Goal: Task Accomplishment & Management: Complete application form

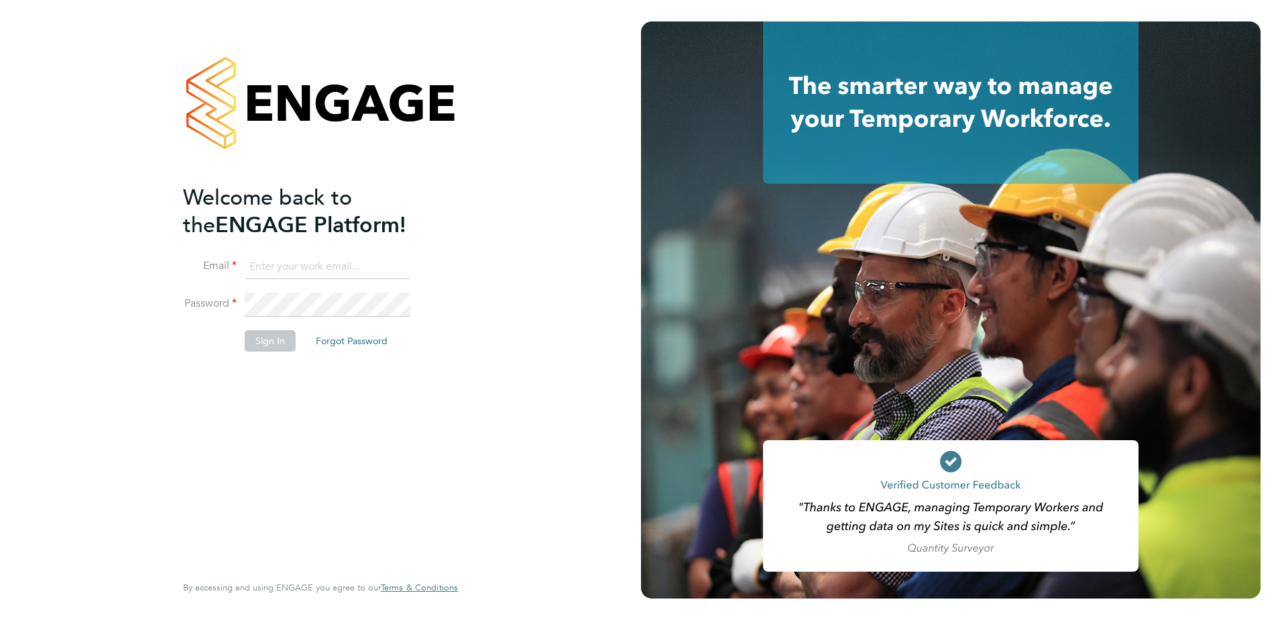
type input "paul.sen@vistry.co.uk"
click at [276, 342] on button "Sign In" at bounding box center [270, 340] width 51 height 21
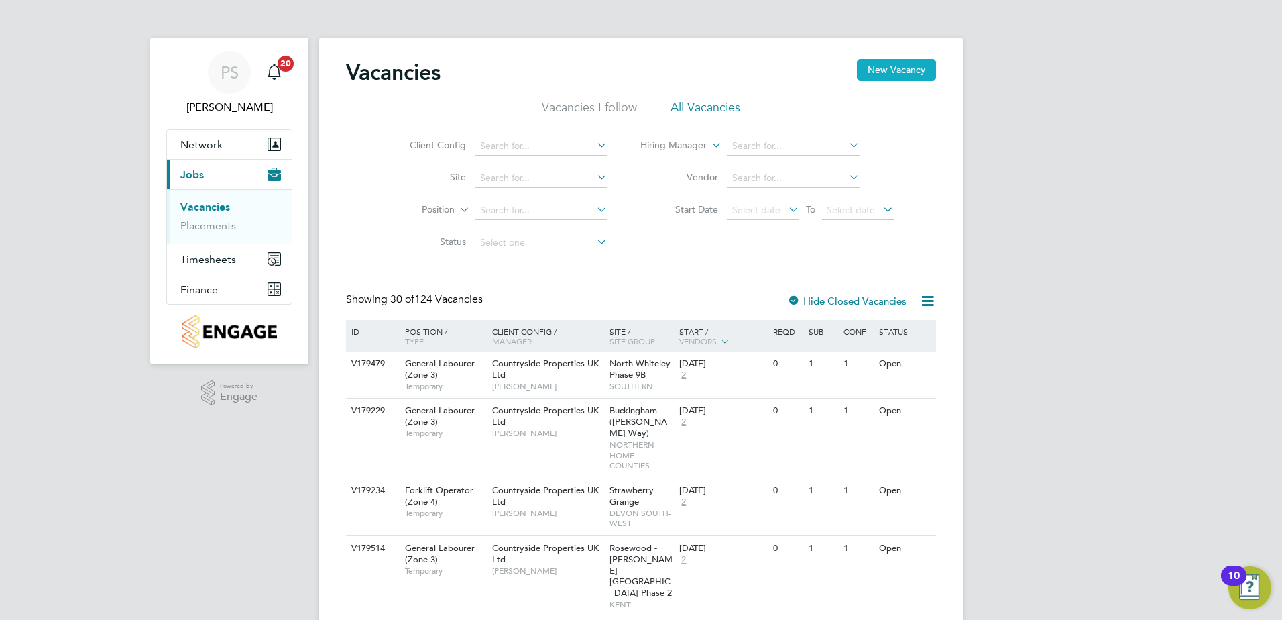
click at [891, 74] on button "New Vacancy" at bounding box center [896, 69] width 79 height 21
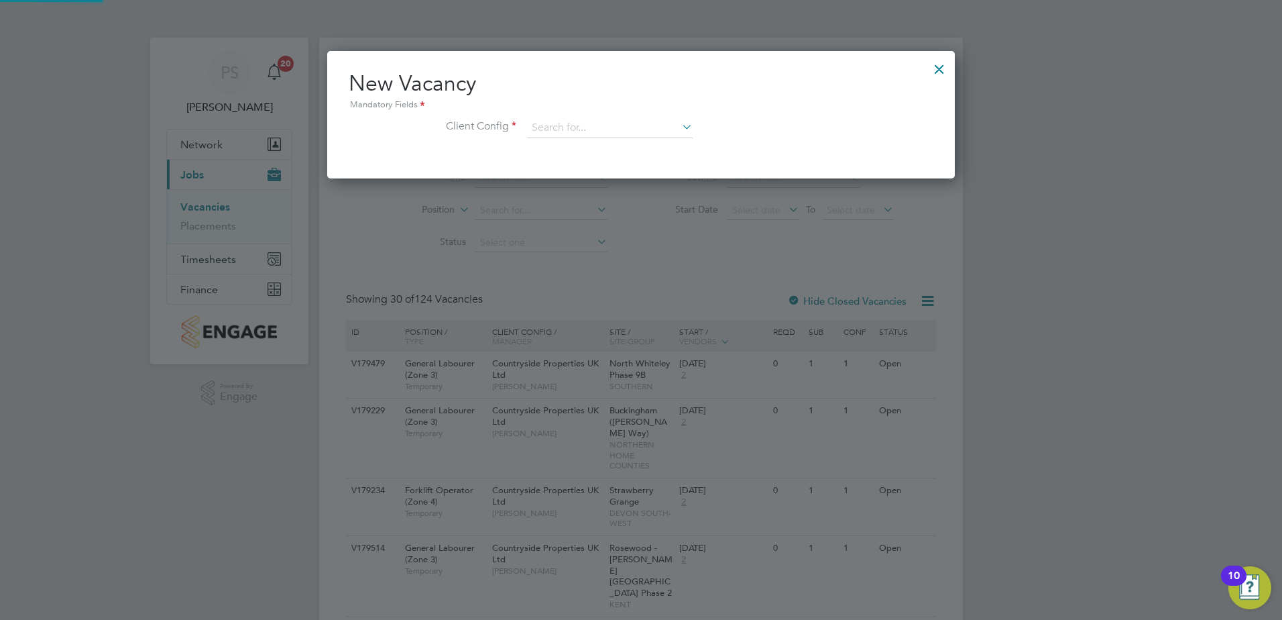
scroll to position [127, 628]
click at [625, 136] on input at bounding box center [610, 128] width 166 height 20
click at [601, 284] on li "Countryside Properties UK Ltd" at bounding box center [697, 293] width 343 height 18
type input "Countryside Properties UK Ltd"
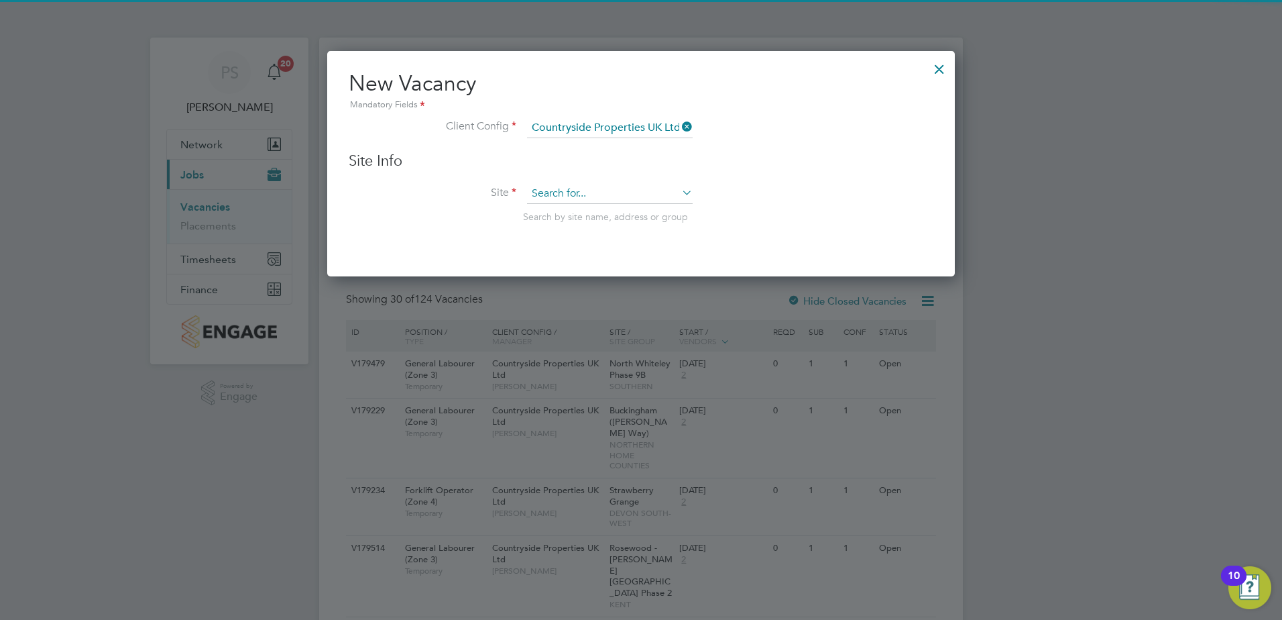
click at [570, 191] on input at bounding box center [610, 194] width 166 height 20
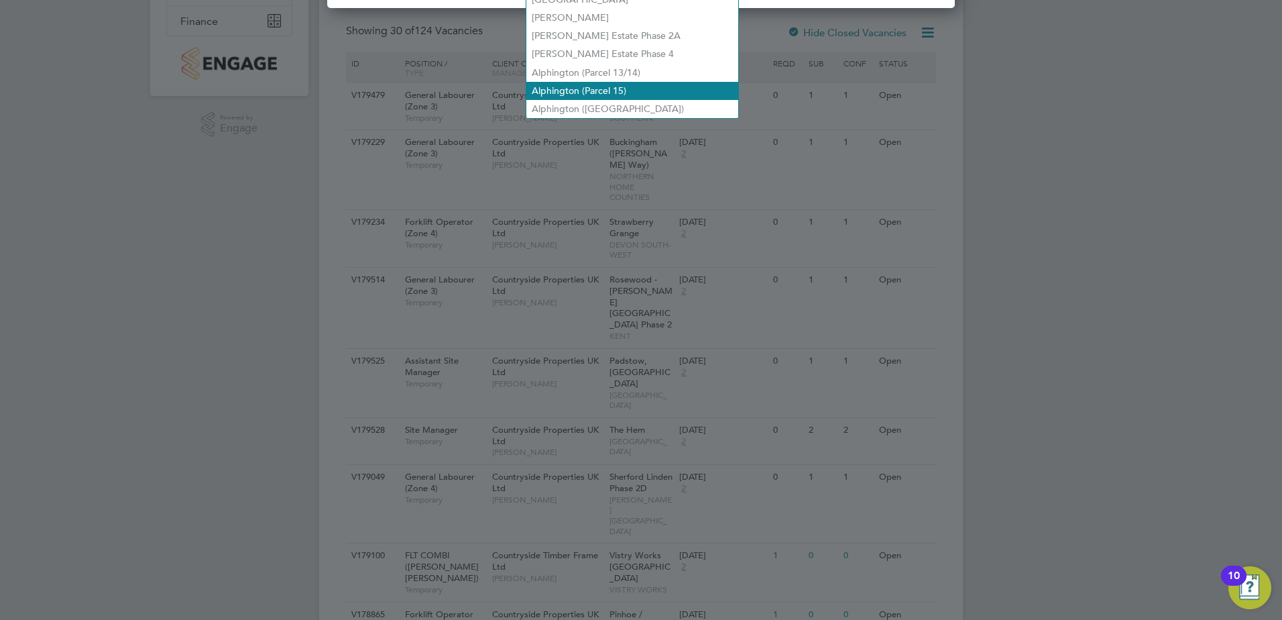
scroll to position [0, 0]
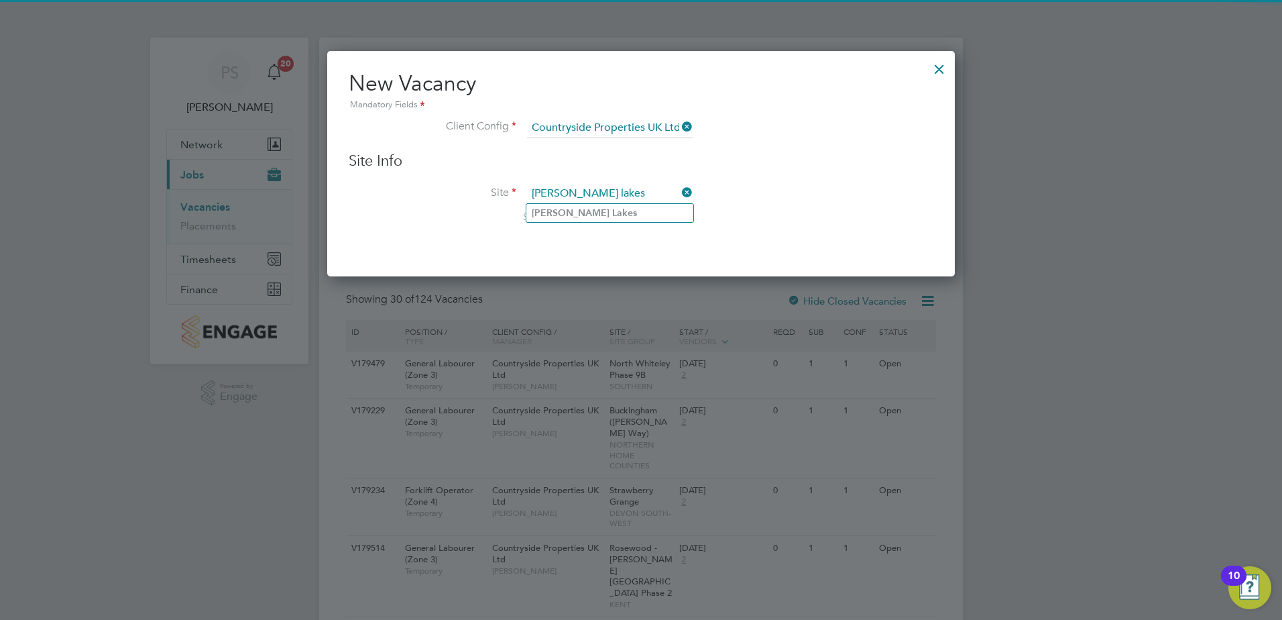
click at [640, 216] on li "[PERSON_NAME][GEOGRAPHIC_DATA]" at bounding box center [609, 213] width 167 height 18
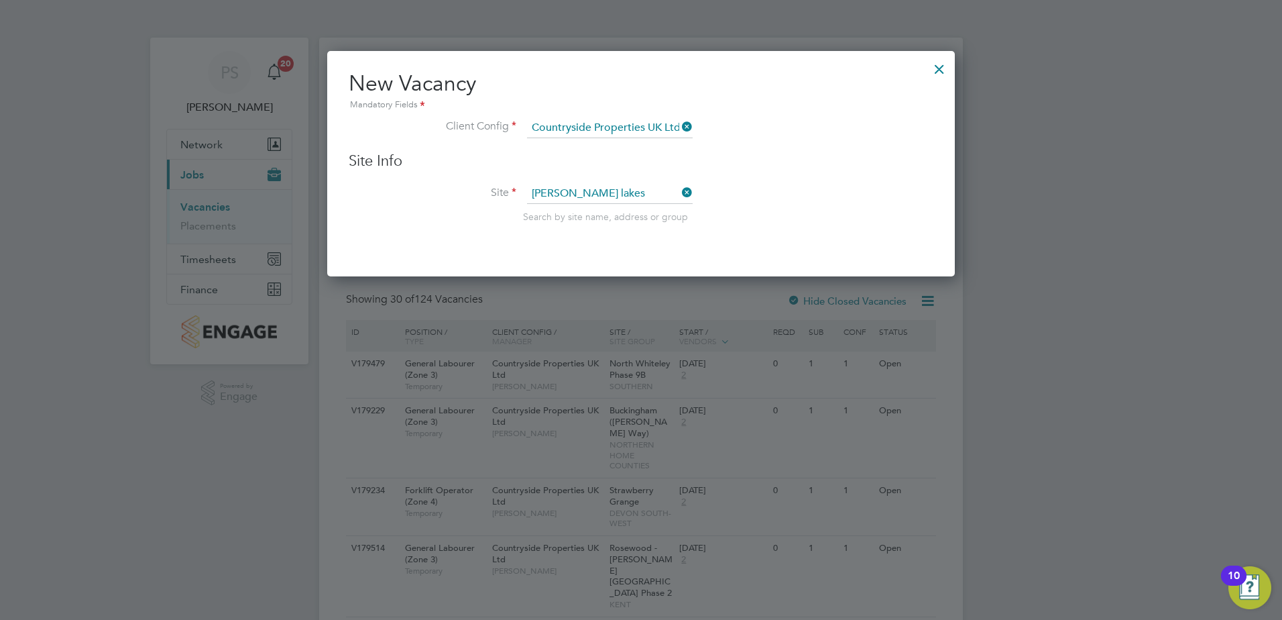
type input "[PERSON_NAME][GEOGRAPHIC_DATA]"
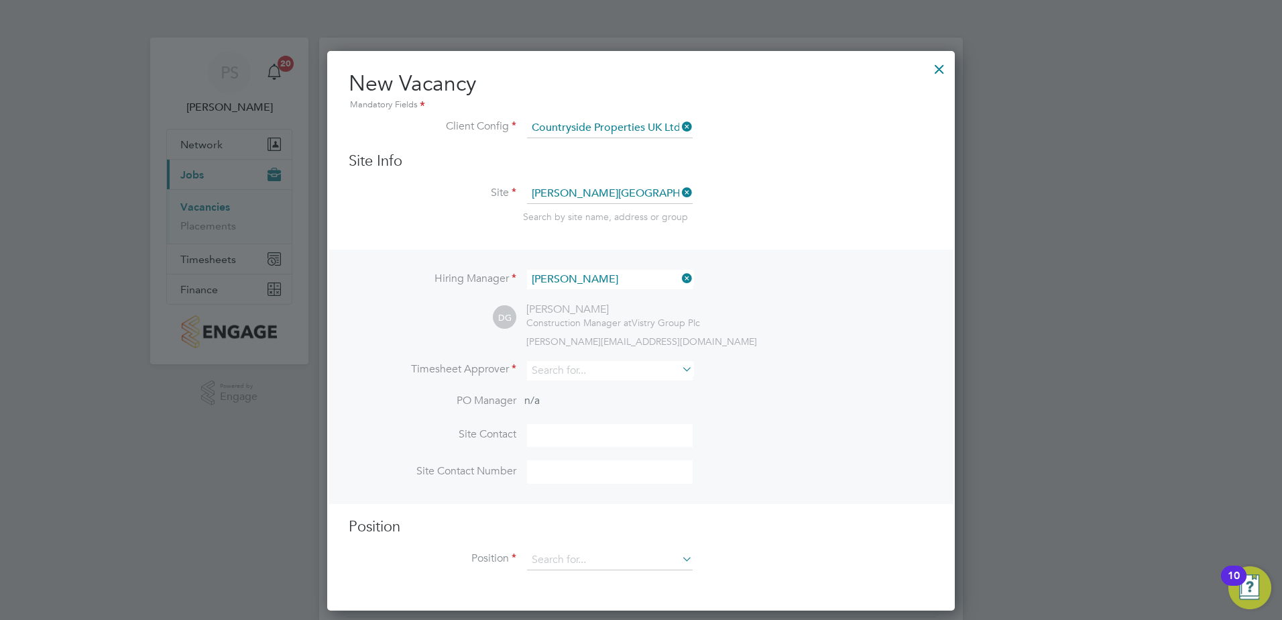
scroll to position [561, 628]
click at [561, 374] on input at bounding box center [610, 370] width 166 height 19
click at [627, 386] on li "[PERSON_NAME] ett" at bounding box center [609, 390] width 167 height 18
type input "[PERSON_NAME]"
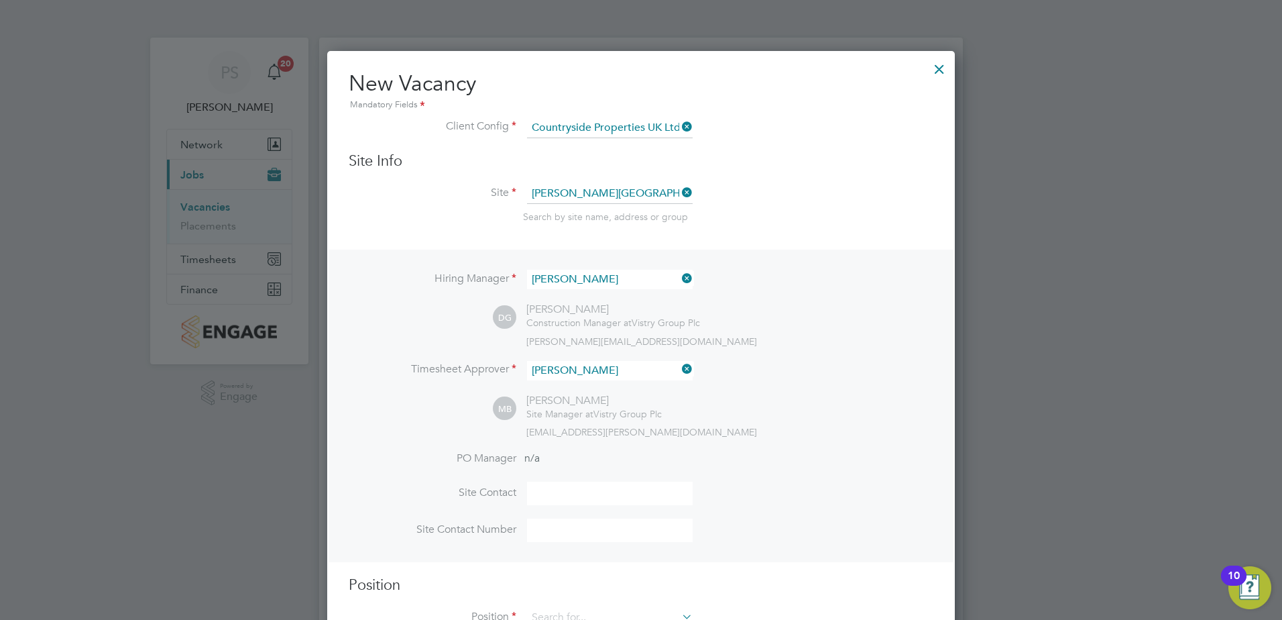
scroll to position [619, 628]
click at [574, 483] on input at bounding box center [610, 492] width 166 height 23
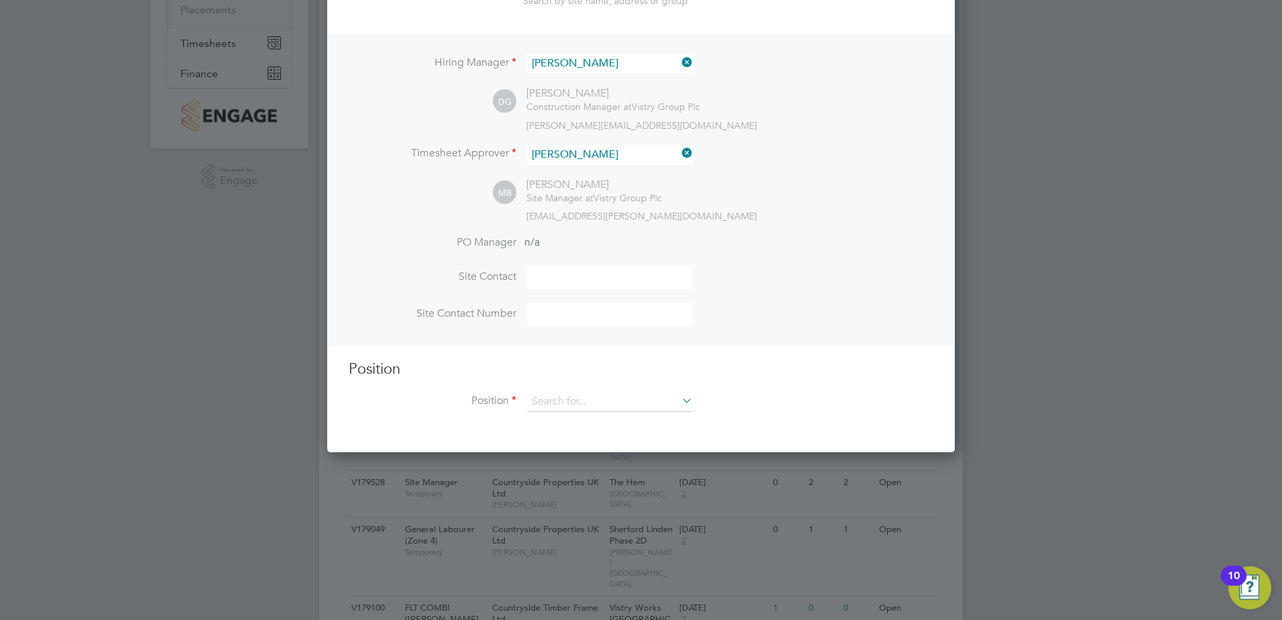
scroll to position [268, 0]
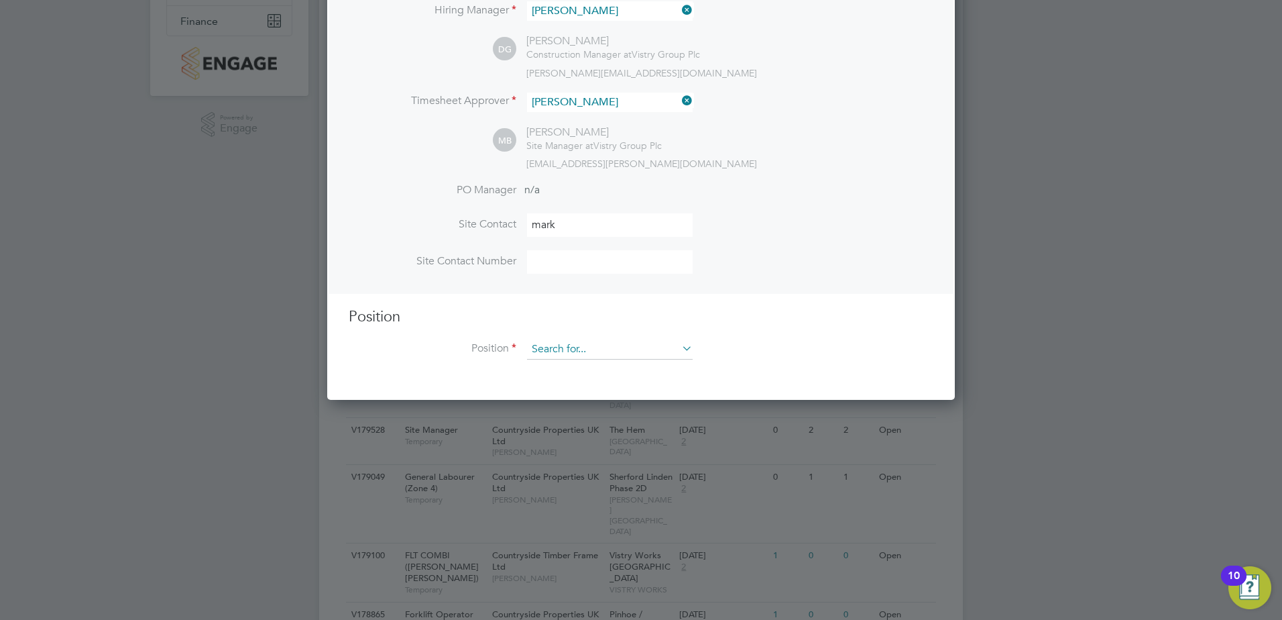
type input "[PERSON_NAME]"
type input "07763895896"
type input "Gate Person (Zone 3)"
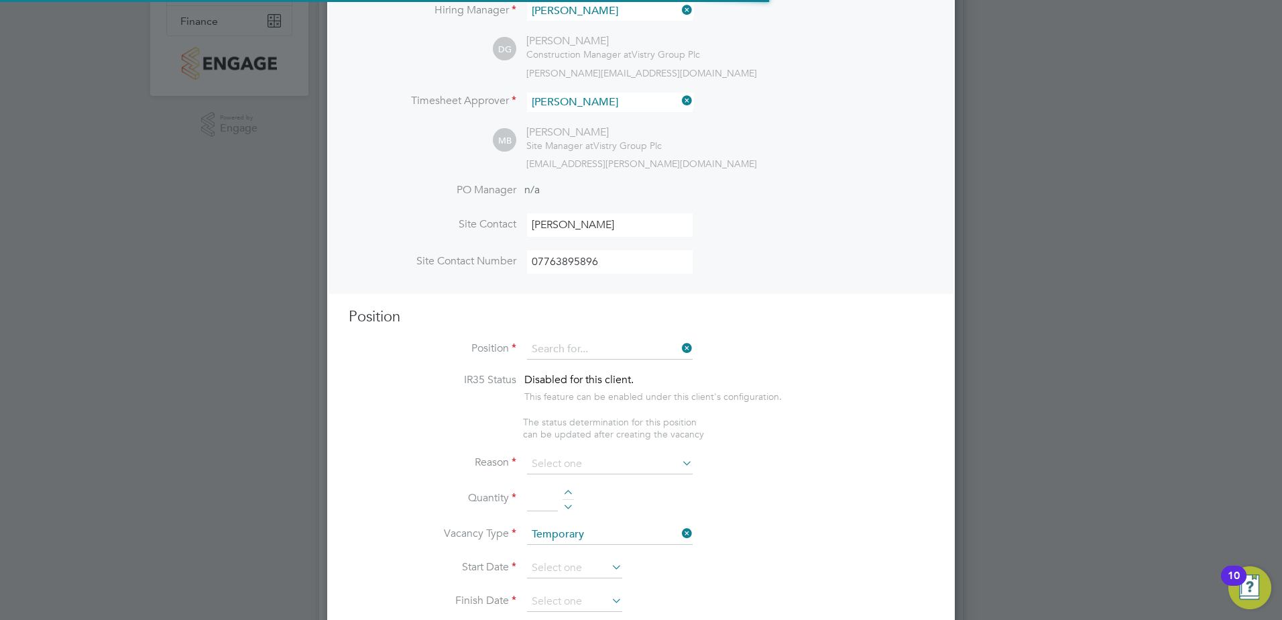
scroll to position [619, 628]
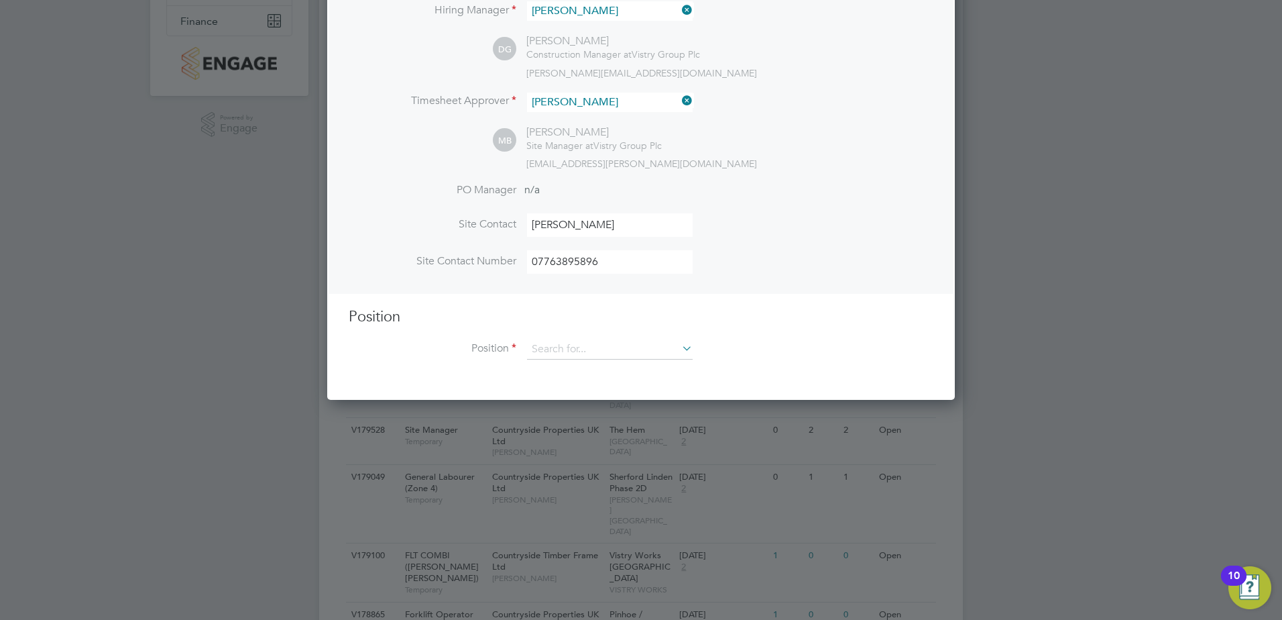
click at [694, 347] on li "Position" at bounding box center [641, 356] width 585 height 34
click at [679, 347] on icon at bounding box center [679, 348] width 0 height 19
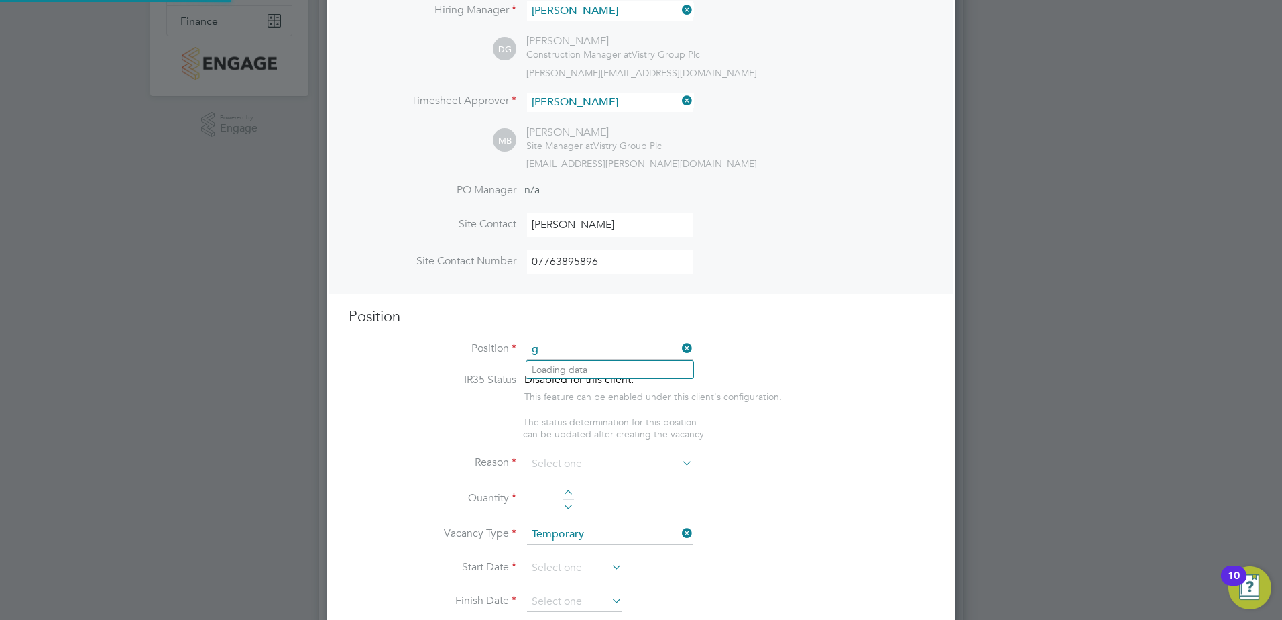
scroll to position [1933, 628]
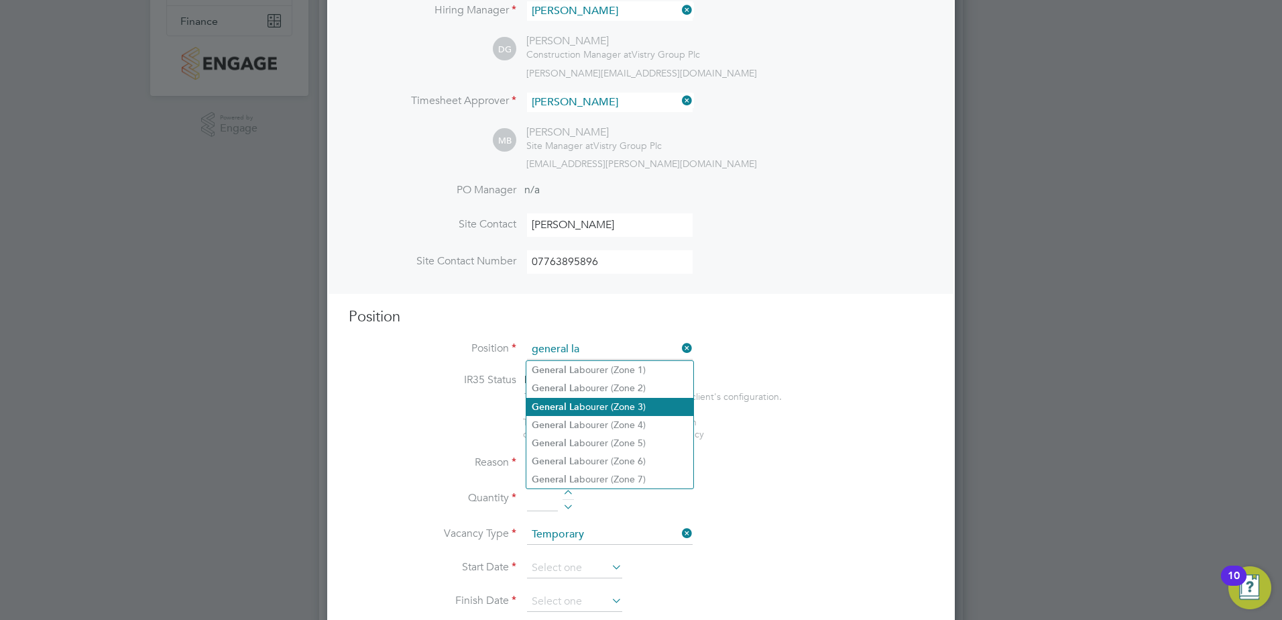
click at [628, 408] on li "General La bourer (Zone 3)" at bounding box center [609, 407] width 167 height 18
type input "General Labourer (Zone 3)"
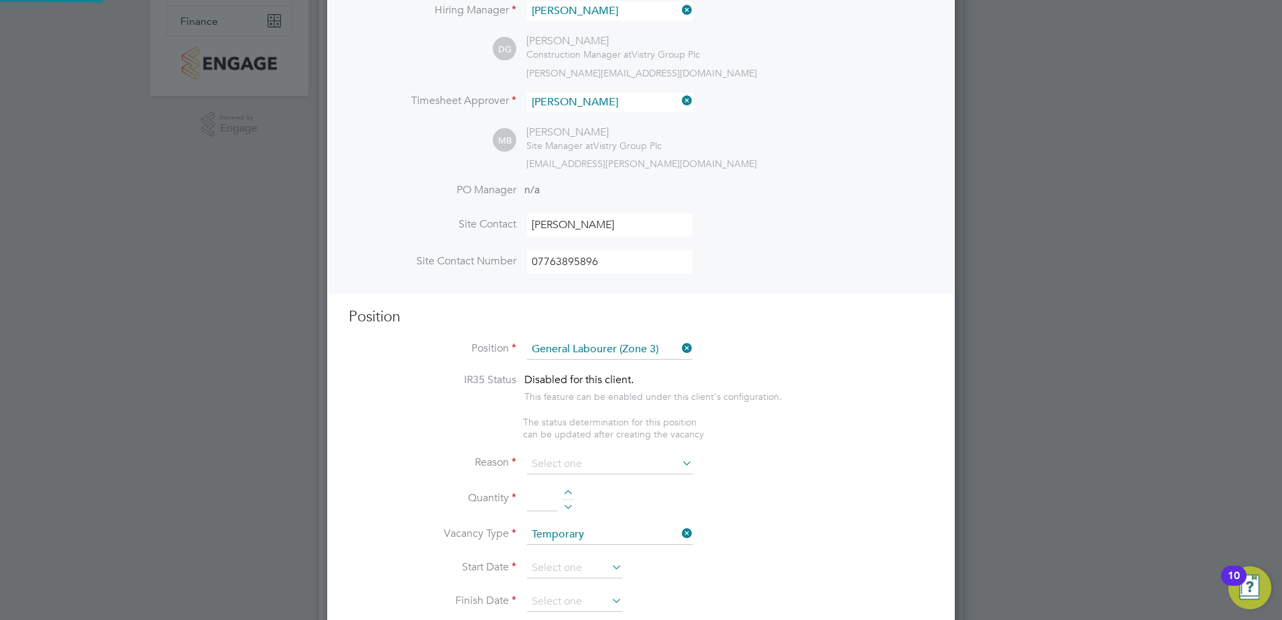
type textarea "- General labouring duties - Supporting the trades on site - Moving materials a…"
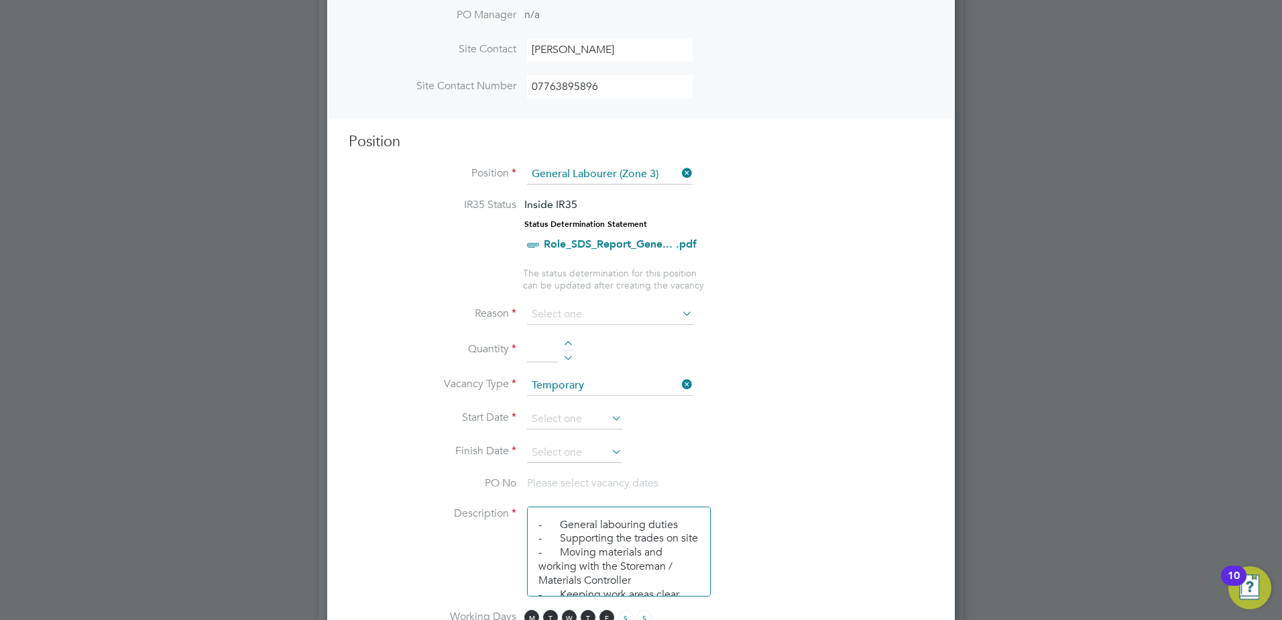
scroll to position [469, 0]
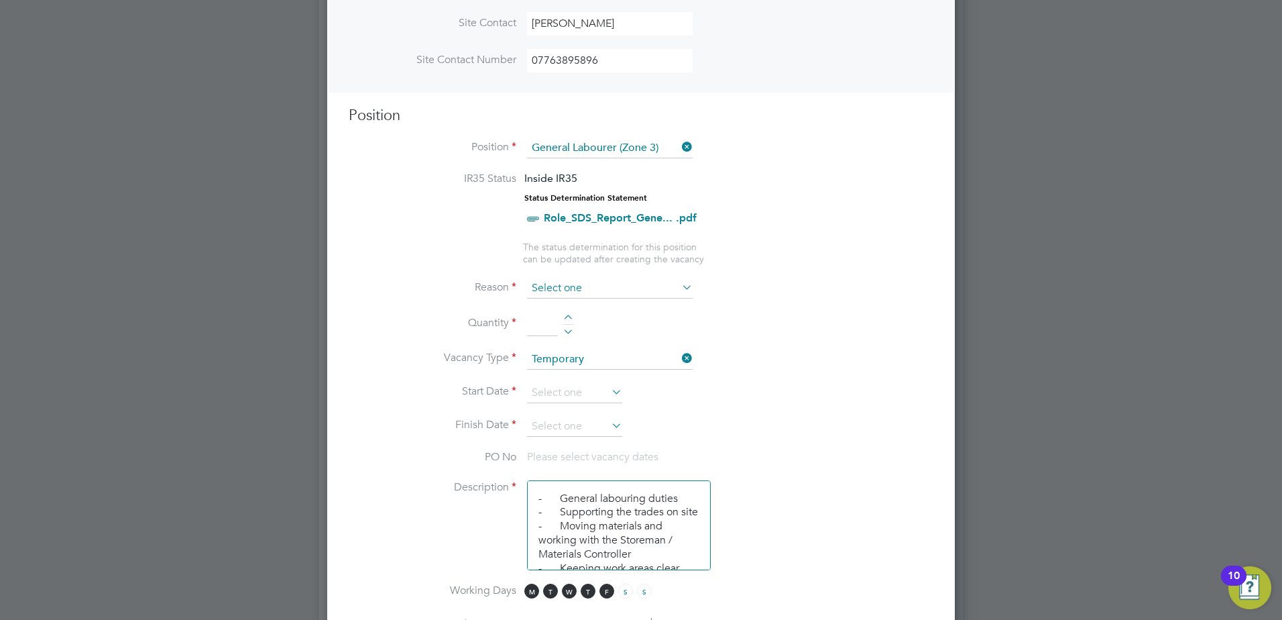
click at [641, 278] on ng-container "IR35 Status Inside IR35 Status Determination Statement Role_SDS_Report_Gene... …" at bounding box center [641, 598] width 585 height 852
click at [642, 286] on input at bounding box center [610, 288] width 166 height 20
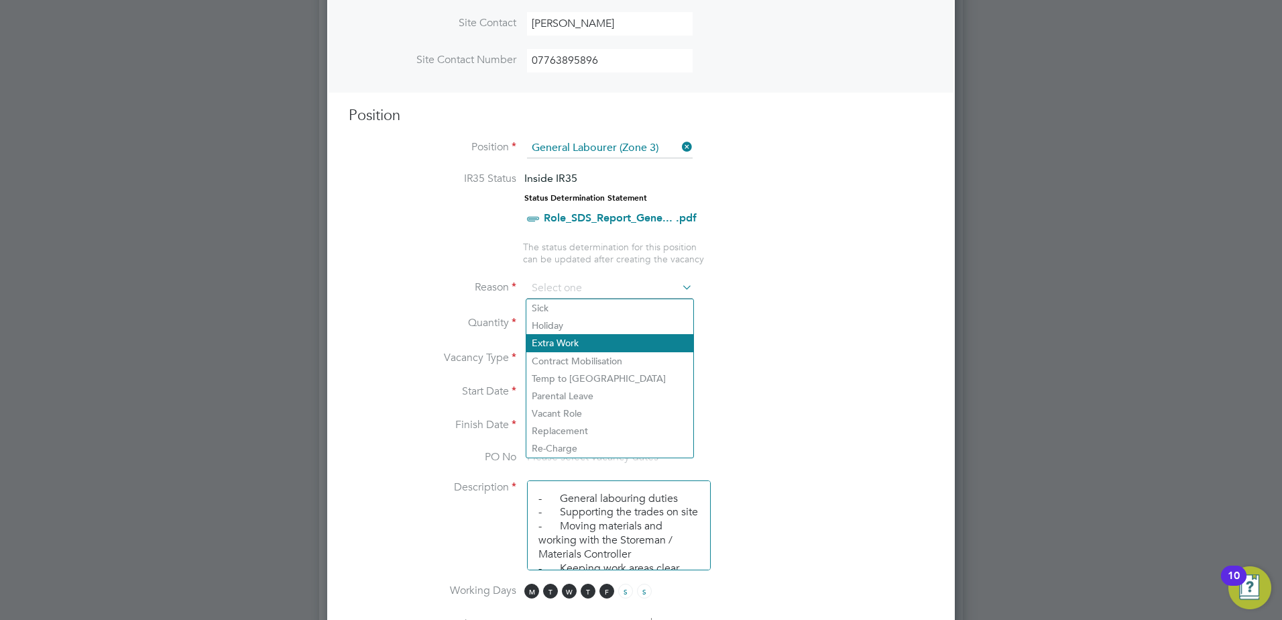
click at [605, 341] on li "Extra Work" at bounding box center [609, 342] width 167 height 17
type input "Extra Work"
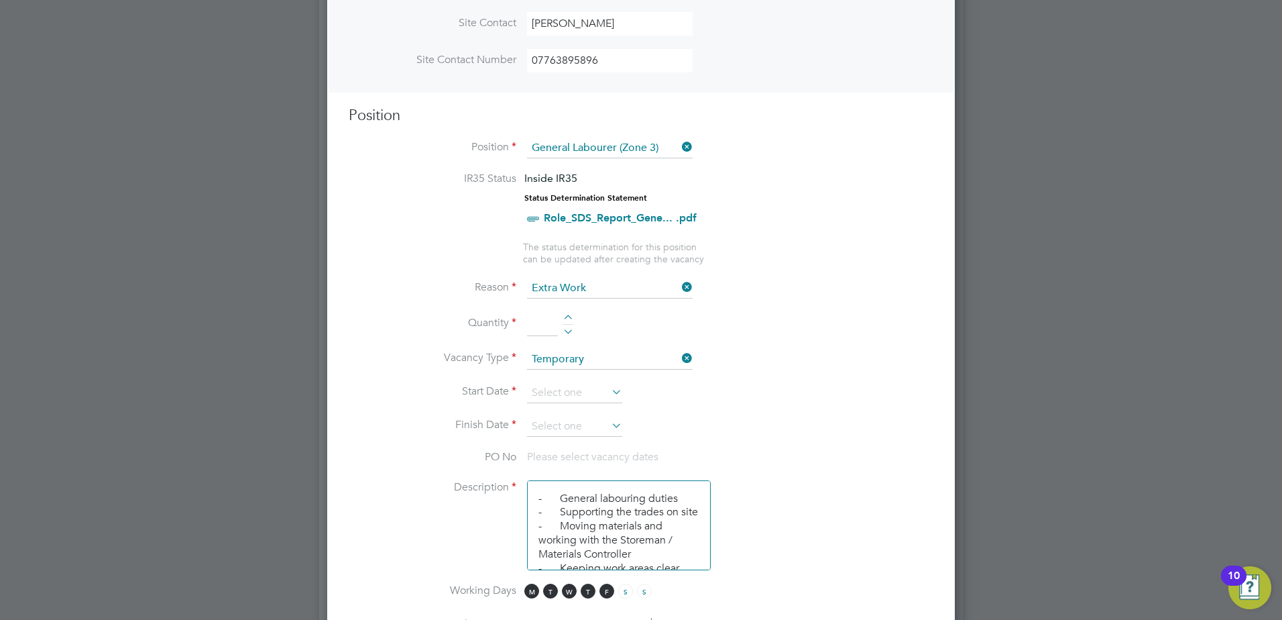
click at [569, 320] on div at bounding box center [568, 318] width 11 height 9
type input "3"
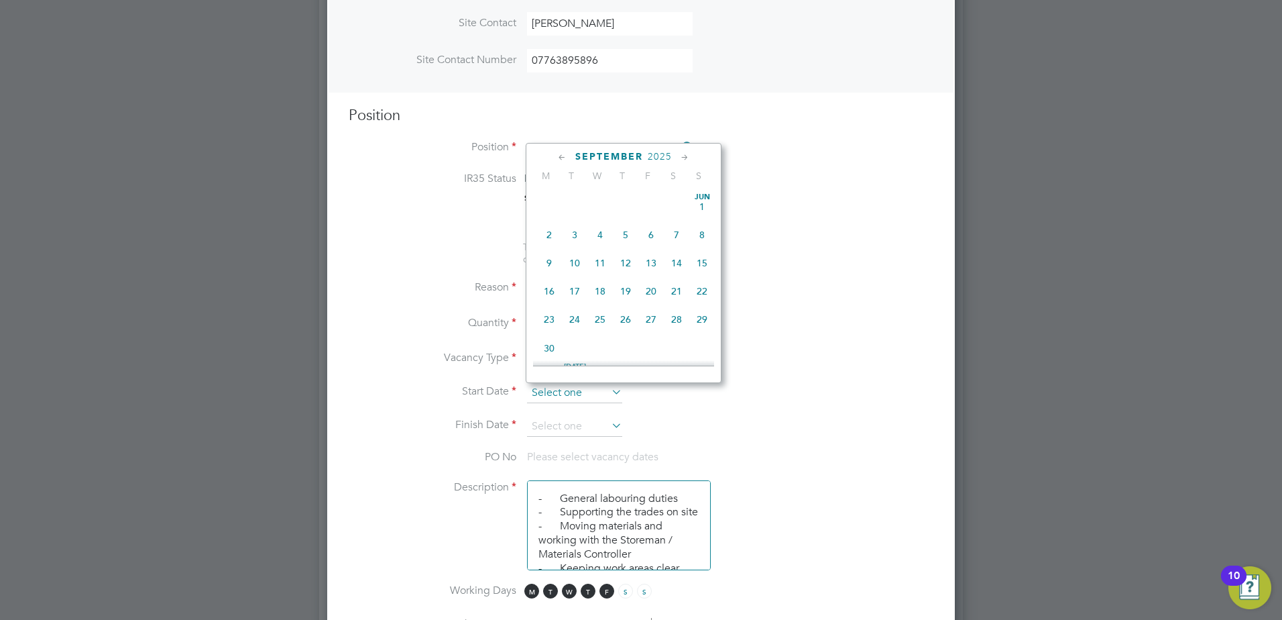
click at [573, 398] on input at bounding box center [574, 393] width 95 height 20
click at [579, 266] on span "2" at bounding box center [574, 252] width 25 height 25
type input "[DATE]"
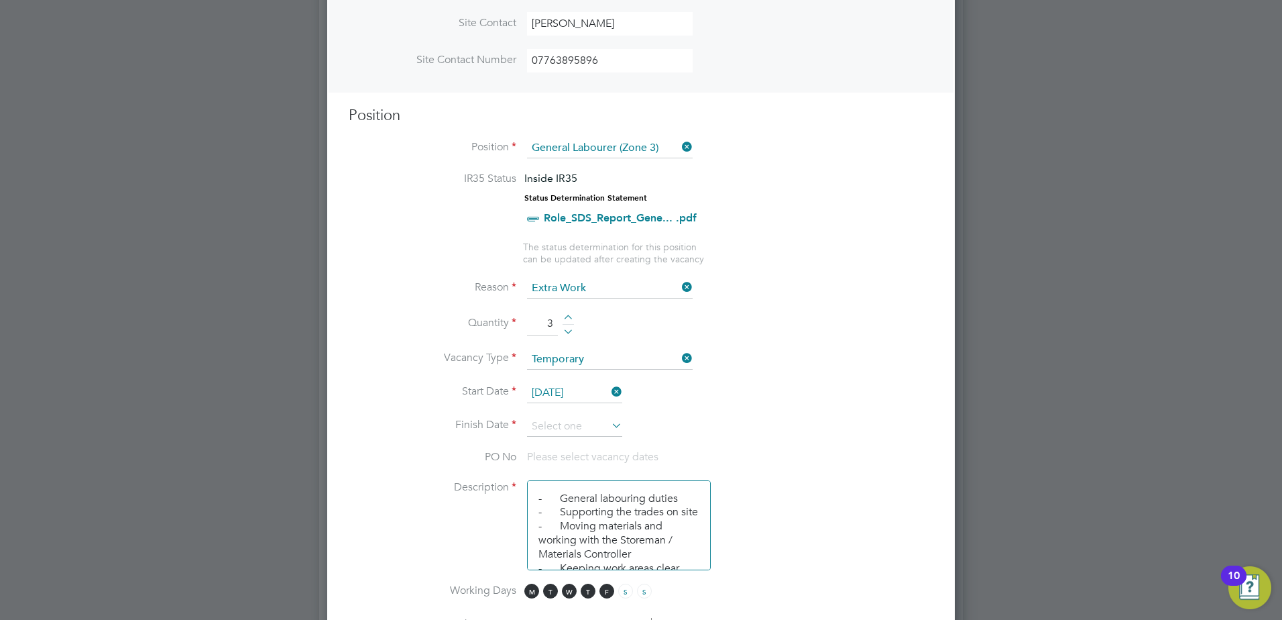
click at [609, 422] on icon at bounding box center [609, 425] width 0 height 19
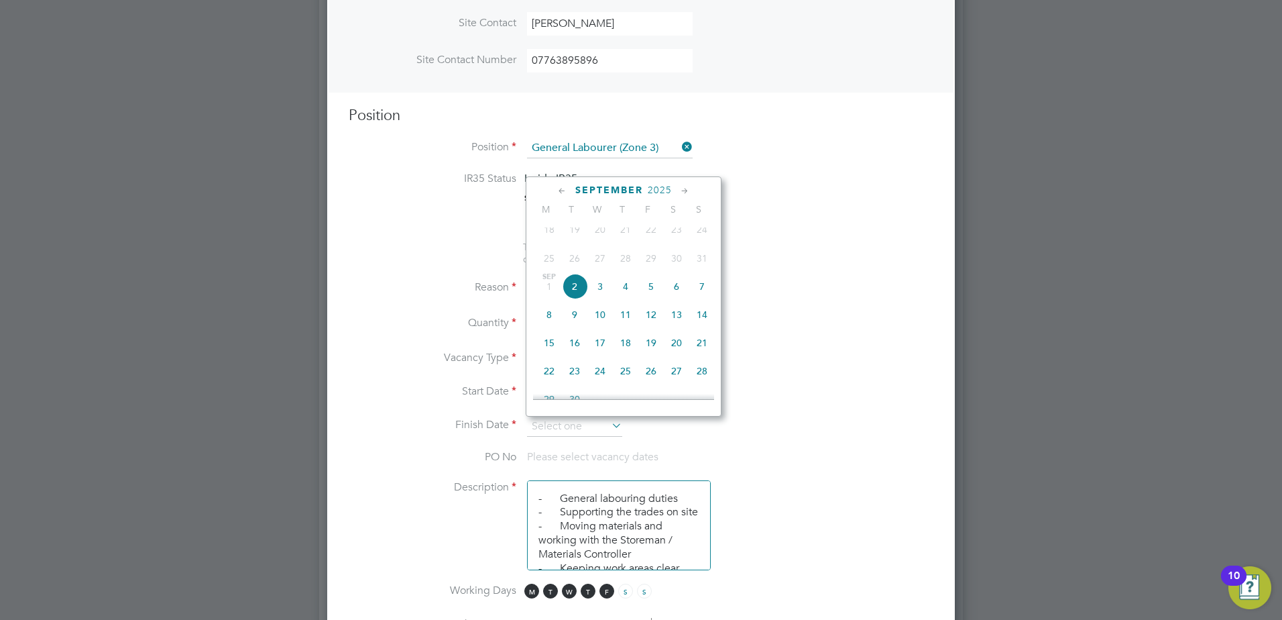
click at [630, 297] on span "4" at bounding box center [625, 286] width 25 height 25
type input "[DATE]"
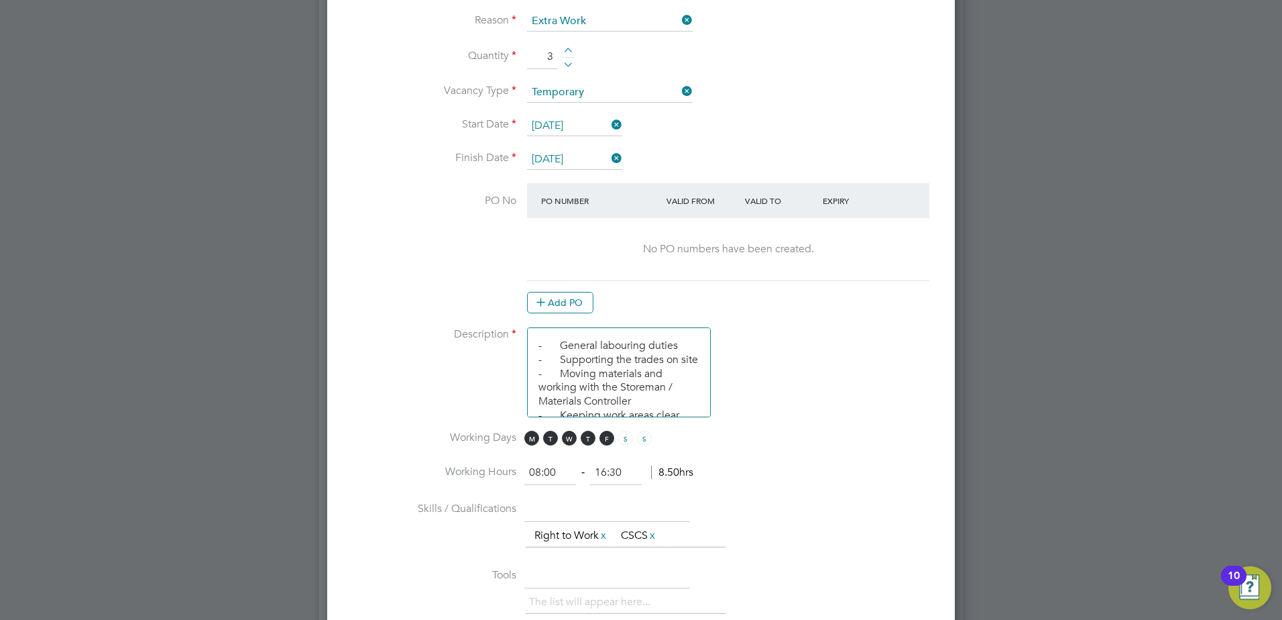
scroll to position [738, 0]
click at [555, 298] on button "Add PO" at bounding box center [560, 300] width 66 height 21
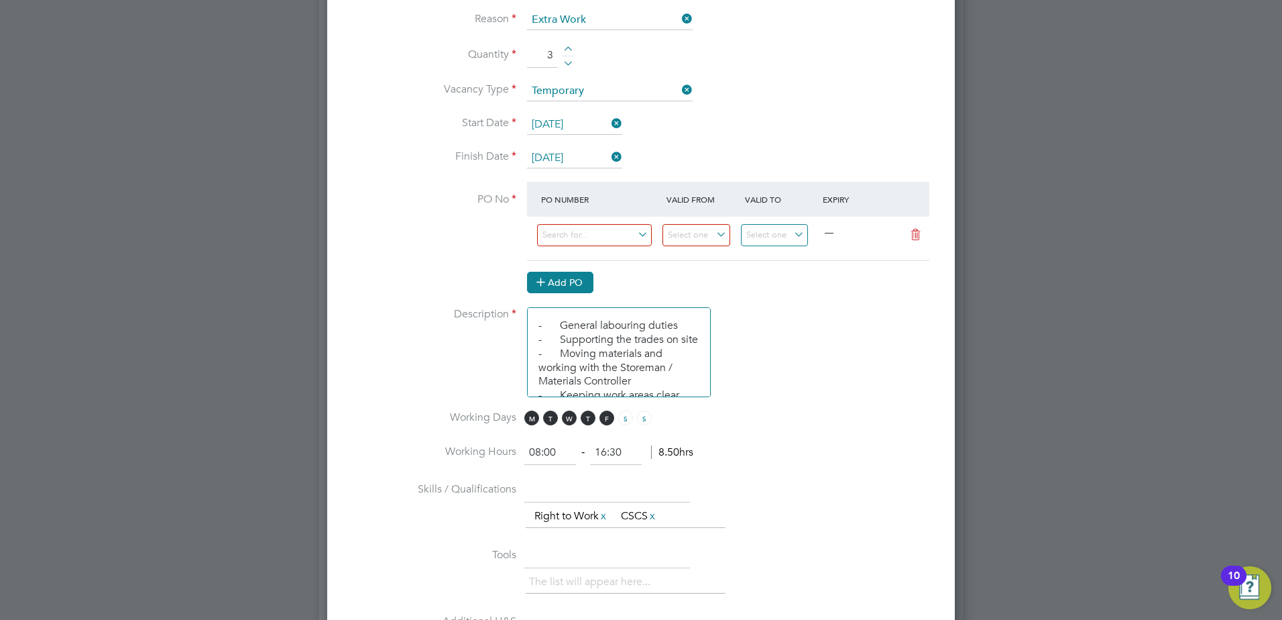
scroll to position [2030, 628]
click at [575, 232] on input at bounding box center [594, 235] width 115 height 22
type input "s-emlhy"
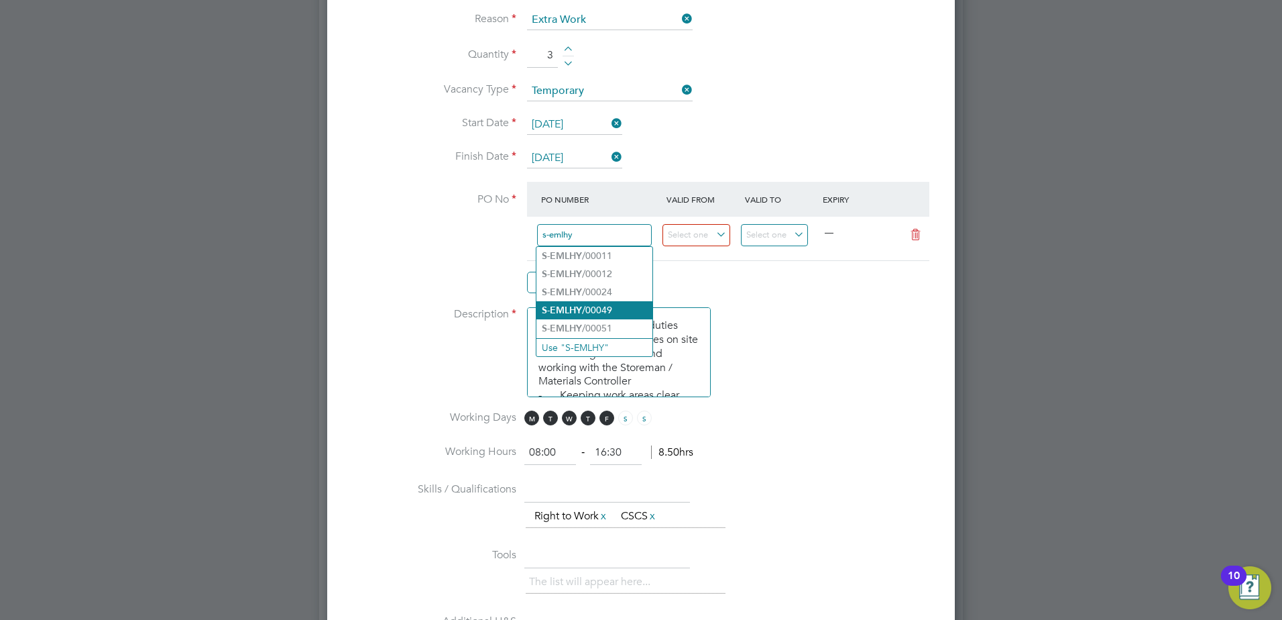
click at [640, 301] on li "S-EMLHY /00049" at bounding box center [594, 310] width 116 height 18
type input "[DATE]"
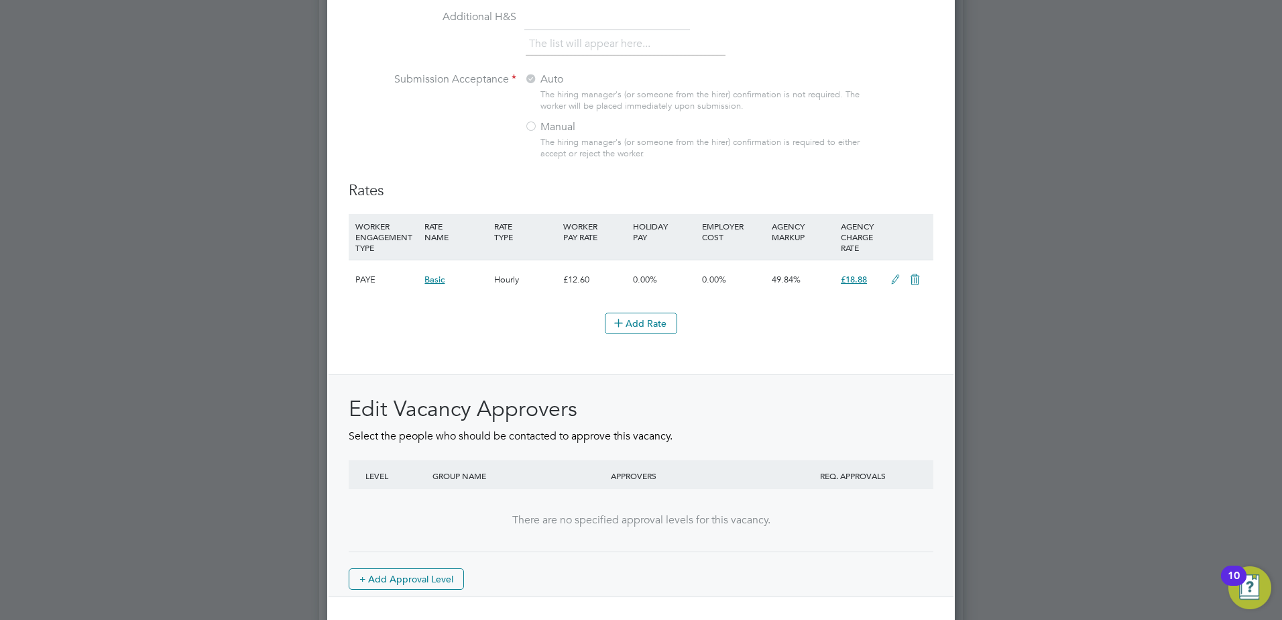
scroll to position [1461, 0]
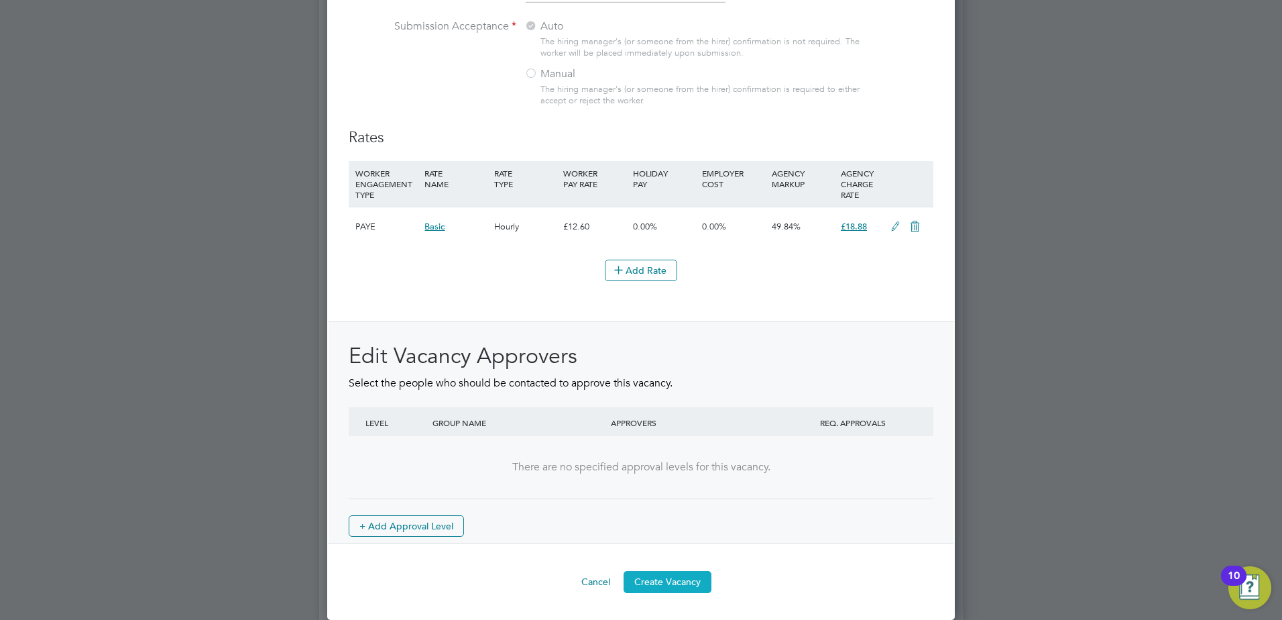
click at [687, 581] on button "Create Vacancy" at bounding box center [668, 581] width 88 height 21
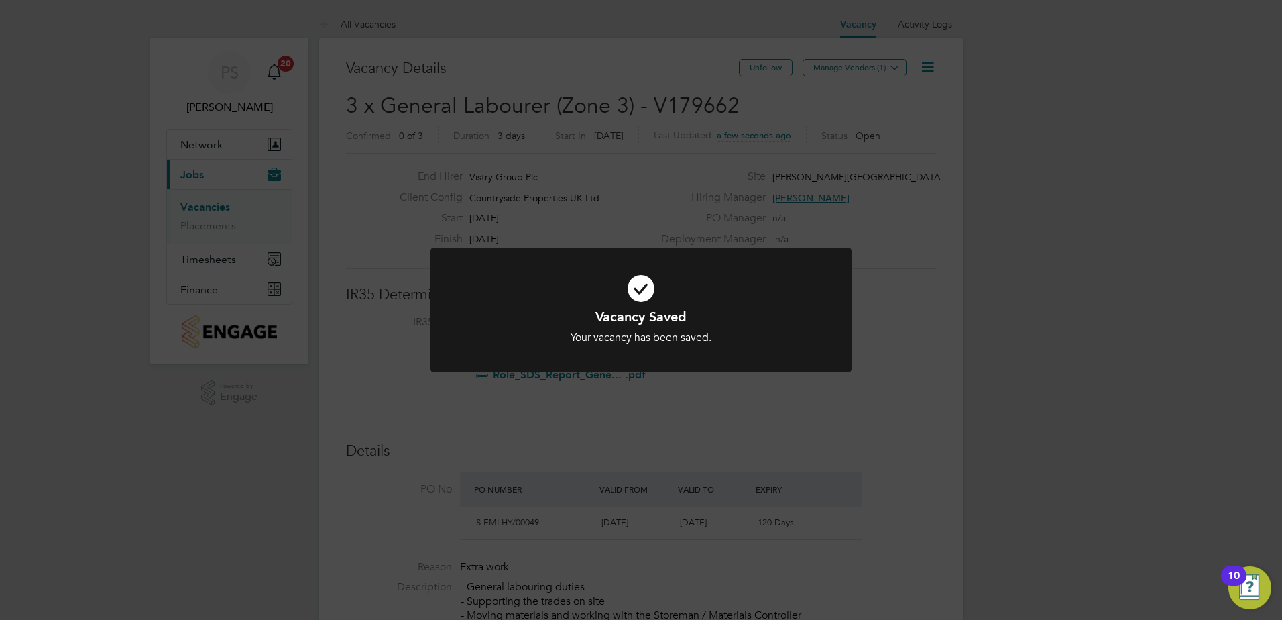
click at [888, 66] on div "Vacancy Saved Your vacancy has been saved. Cancel Okay" at bounding box center [641, 310] width 1282 height 620
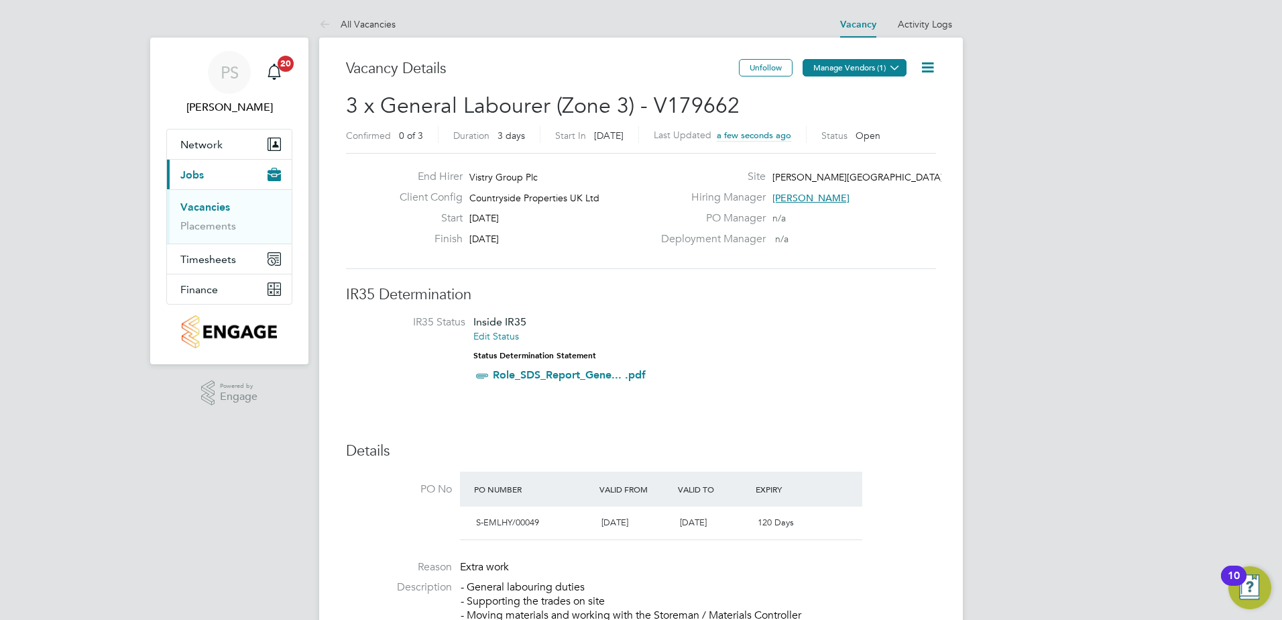
click at [892, 66] on icon at bounding box center [895, 67] width 10 height 10
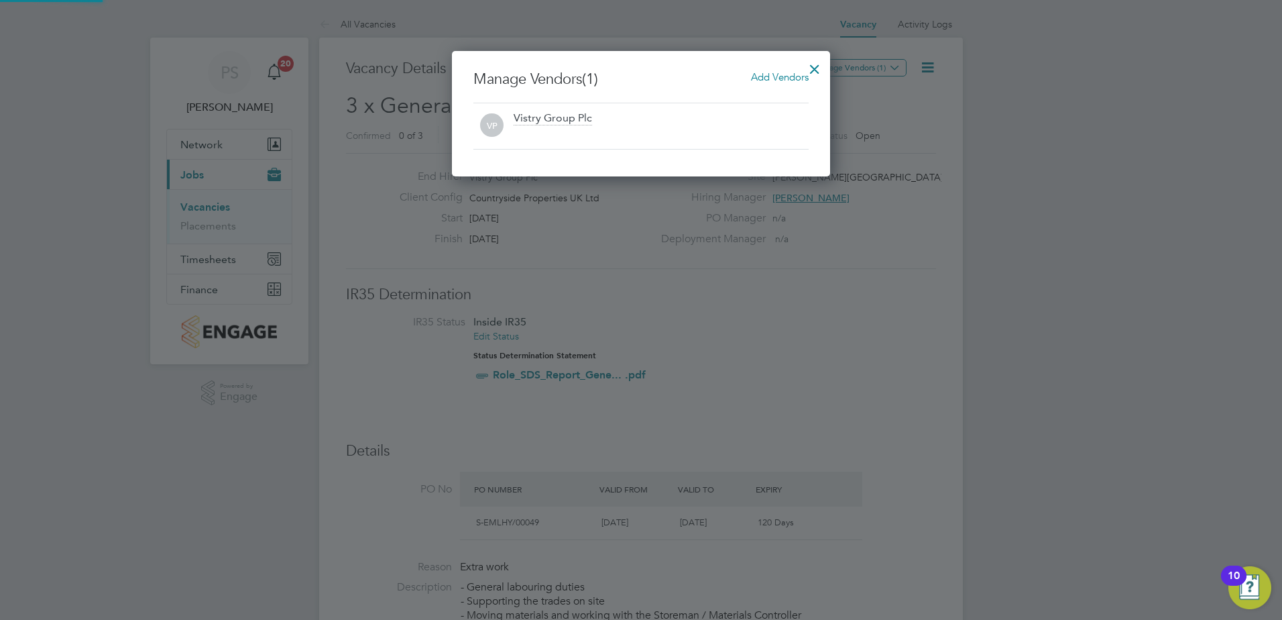
scroll to position [125, 379]
click at [774, 77] on span "Add Vendors" at bounding box center [780, 76] width 58 height 13
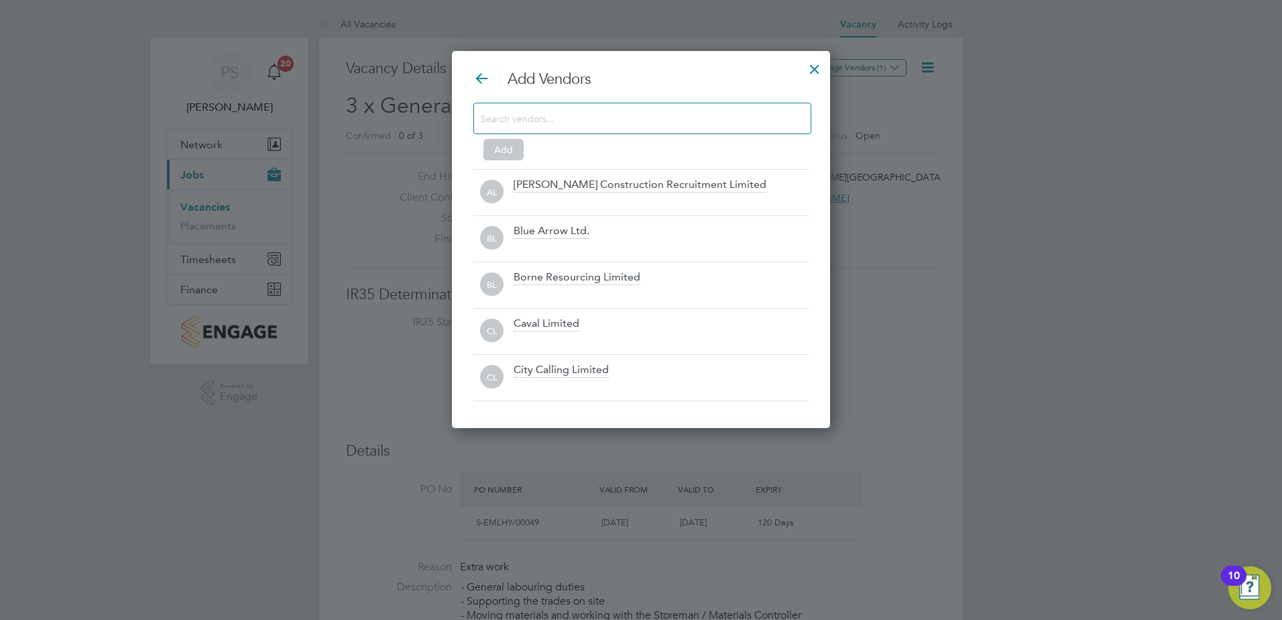
click at [595, 116] on input at bounding box center [632, 117] width 302 height 17
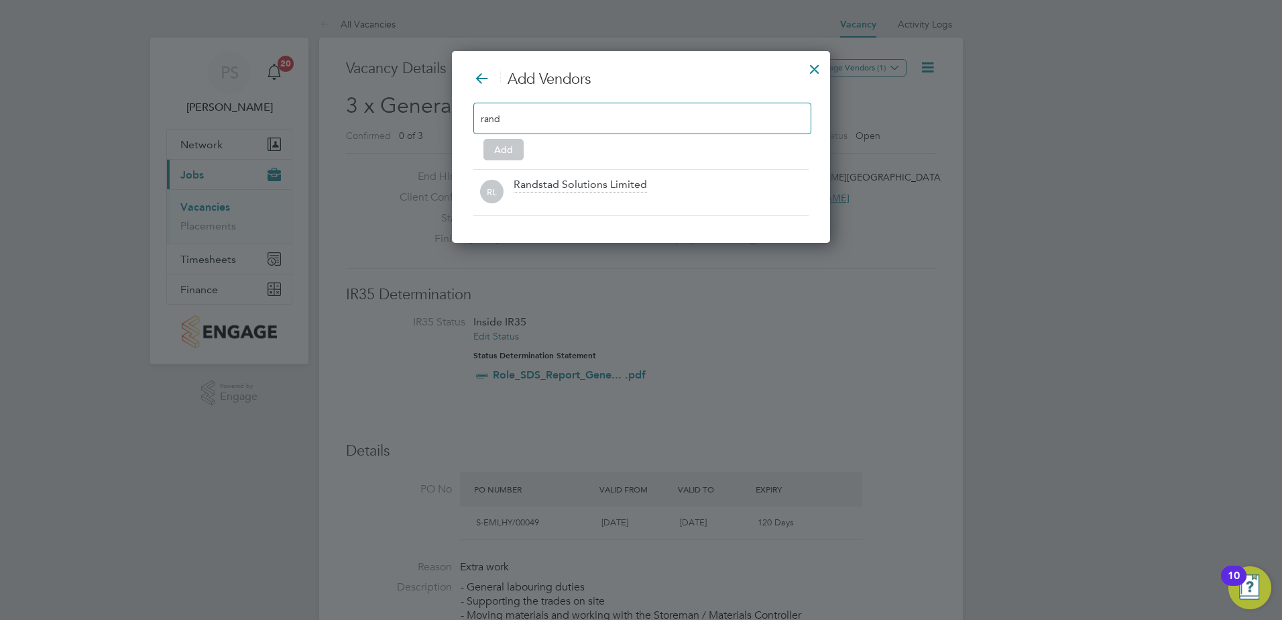
scroll to position [192, 379]
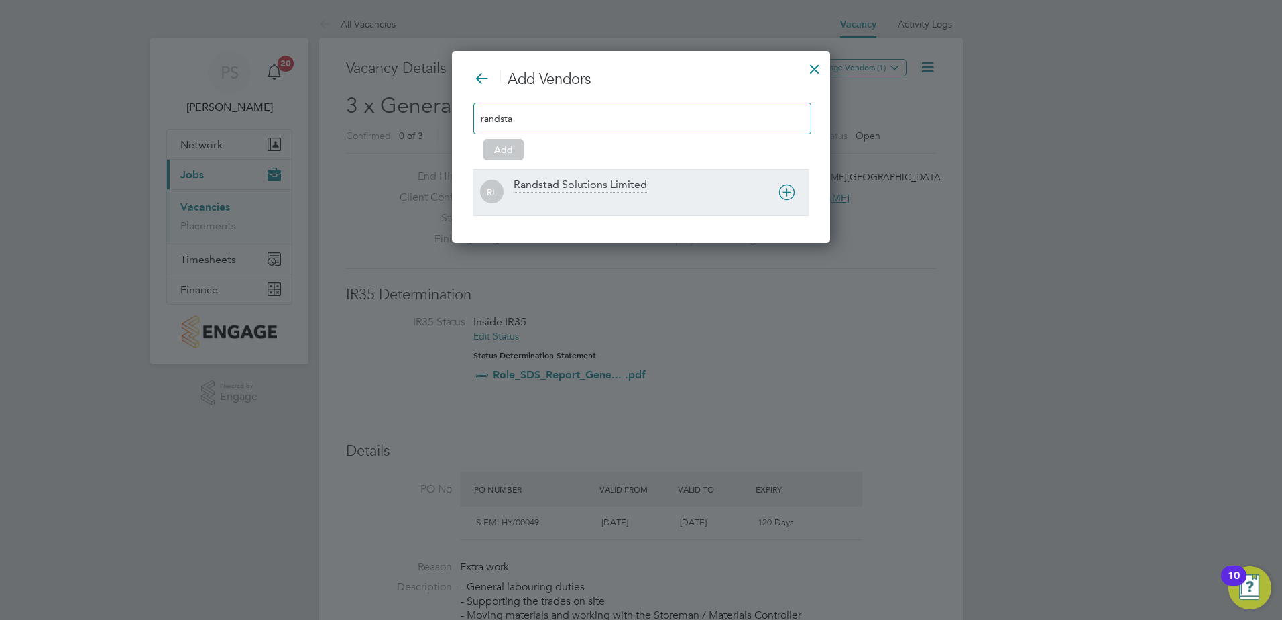
type input "randsta"
click at [603, 180] on div "Randstad Solutions Limited" at bounding box center [580, 185] width 133 height 15
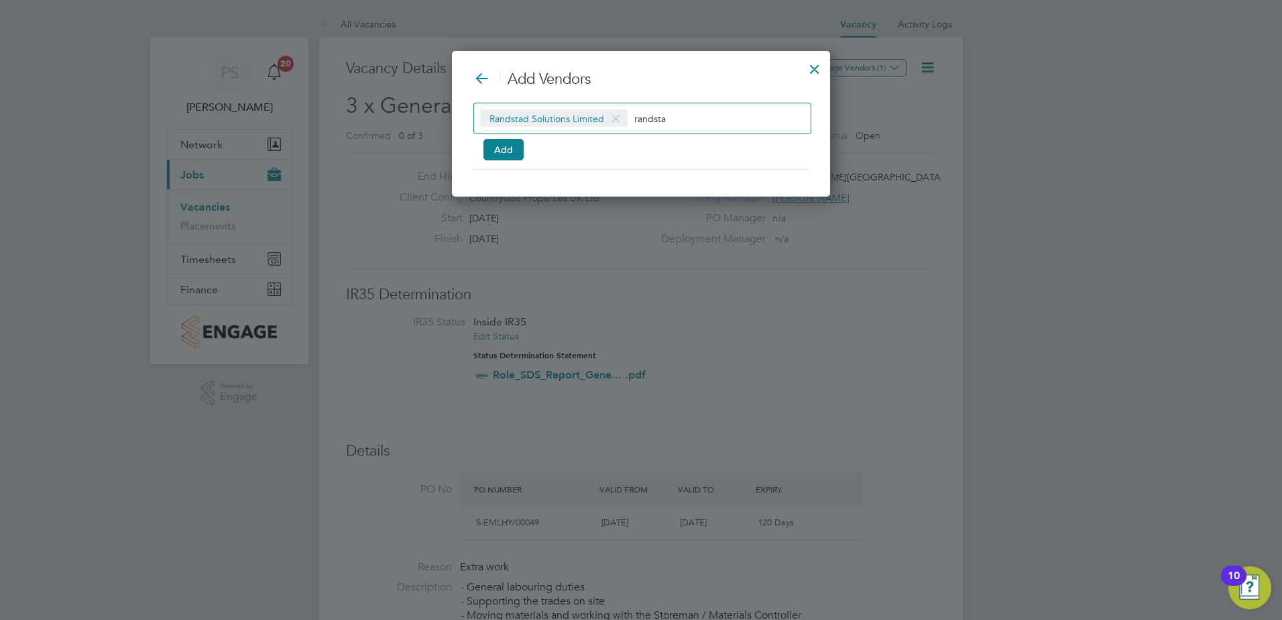
scroll to position [146, 379]
click at [507, 150] on button "Add" at bounding box center [503, 149] width 40 height 21
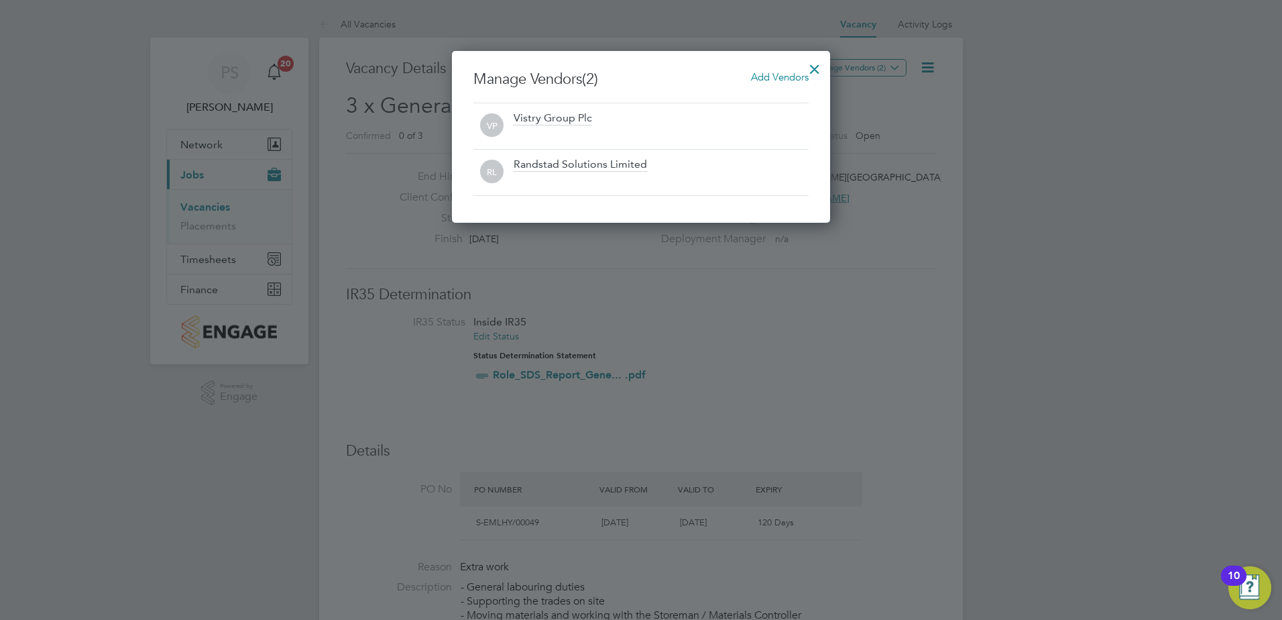
click at [813, 64] on div at bounding box center [815, 66] width 24 height 24
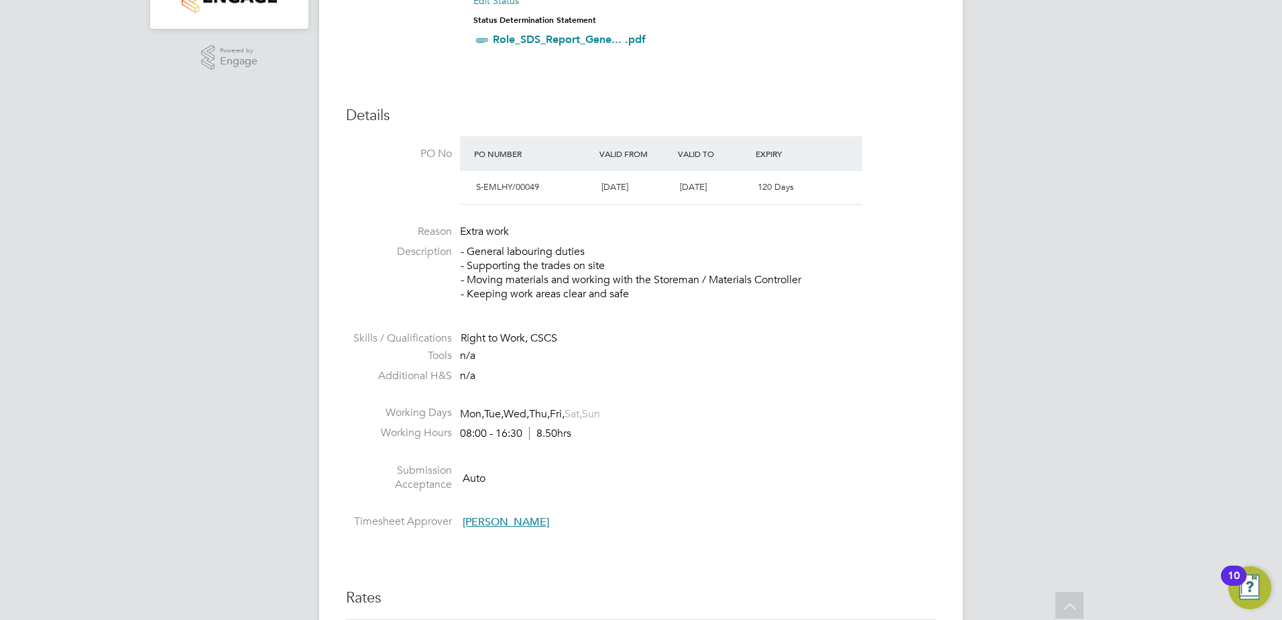
scroll to position [52, 0]
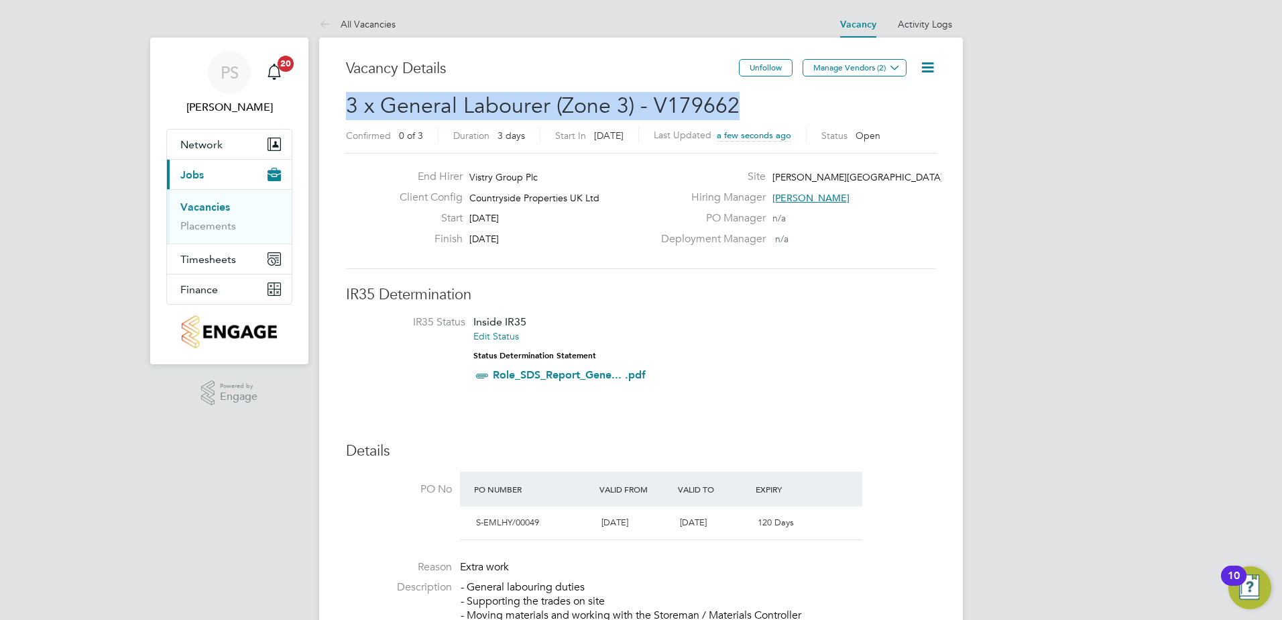
drag, startPoint x: 341, startPoint y: 102, endPoint x: 789, endPoint y: 109, distance: 447.9
drag, startPoint x: 789, startPoint y: 109, endPoint x: 663, endPoint y: 106, distance: 126.1
copy span "3 x General Labourer (Zone 3) - V179662"
click at [211, 205] on link "Vacancies" at bounding box center [205, 206] width 50 height 13
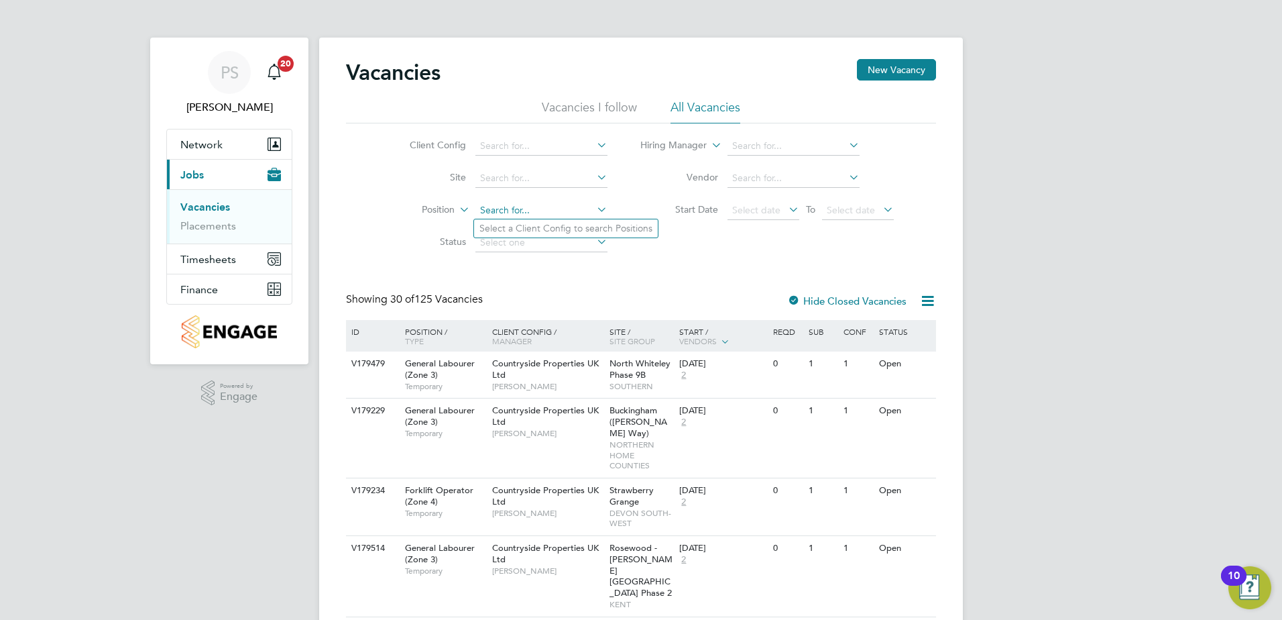
click at [506, 209] on input at bounding box center [541, 210] width 132 height 19
click at [506, 182] on input at bounding box center [541, 178] width 132 height 19
click at [516, 192] on b "Tenterden" at bounding box center [501, 195] width 44 height 11
type input "Tenterden Sports Pavilion"
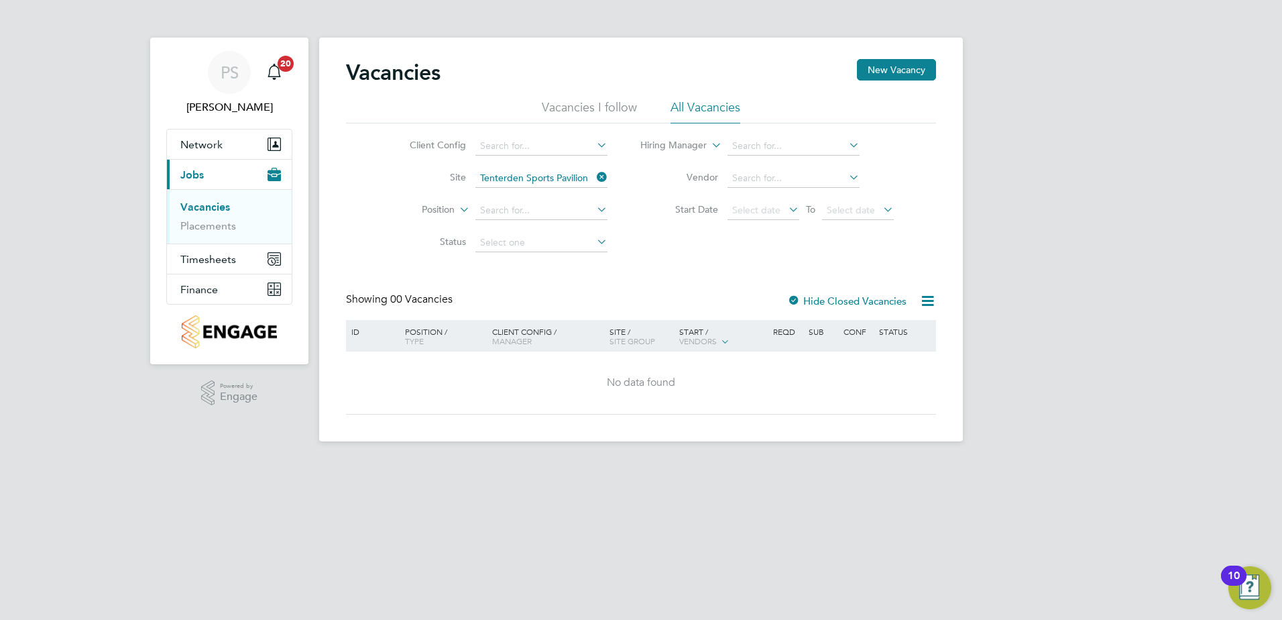
click at [797, 302] on div at bounding box center [793, 301] width 13 height 13
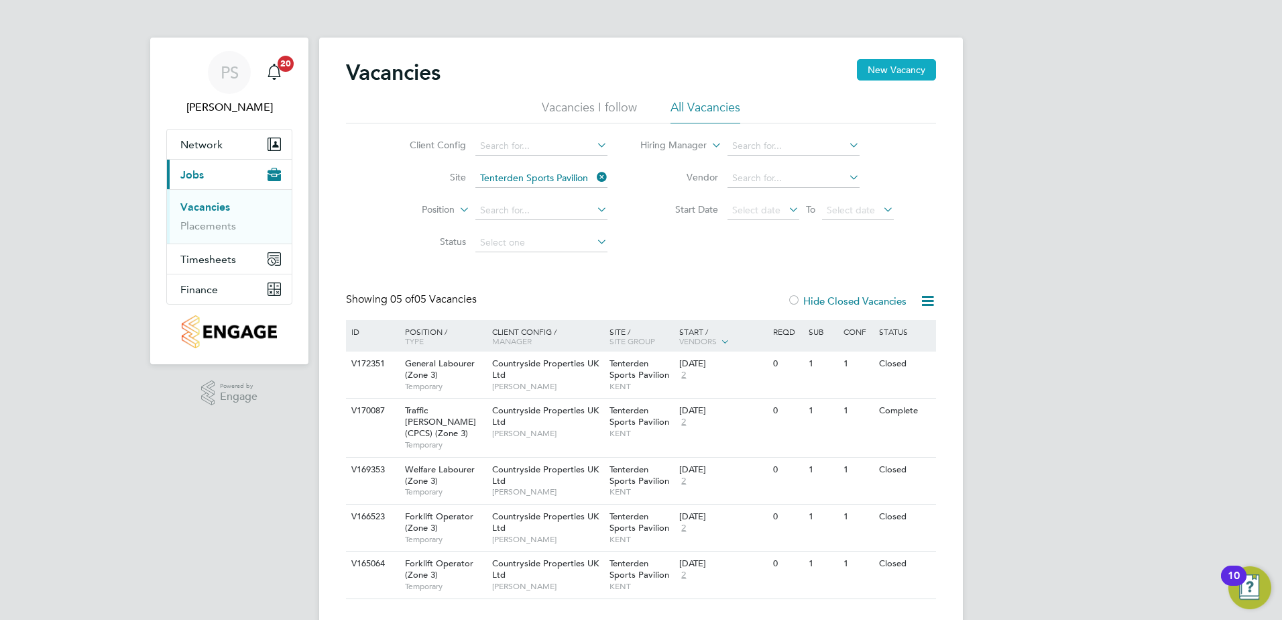
click at [884, 66] on button "New Vacancy" at bounding box center [896, 69] width 79 height 21
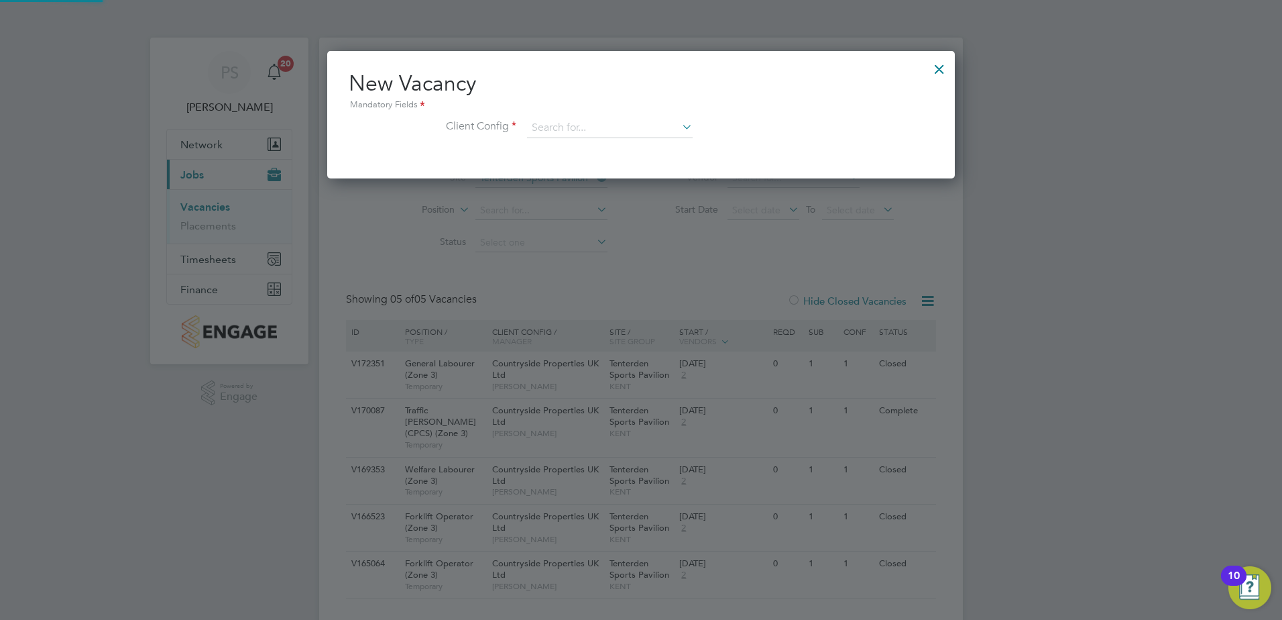
scroll to position [127, 628]
click at [608, 125] on input at bounding box center [610, 128] width 166 height 20
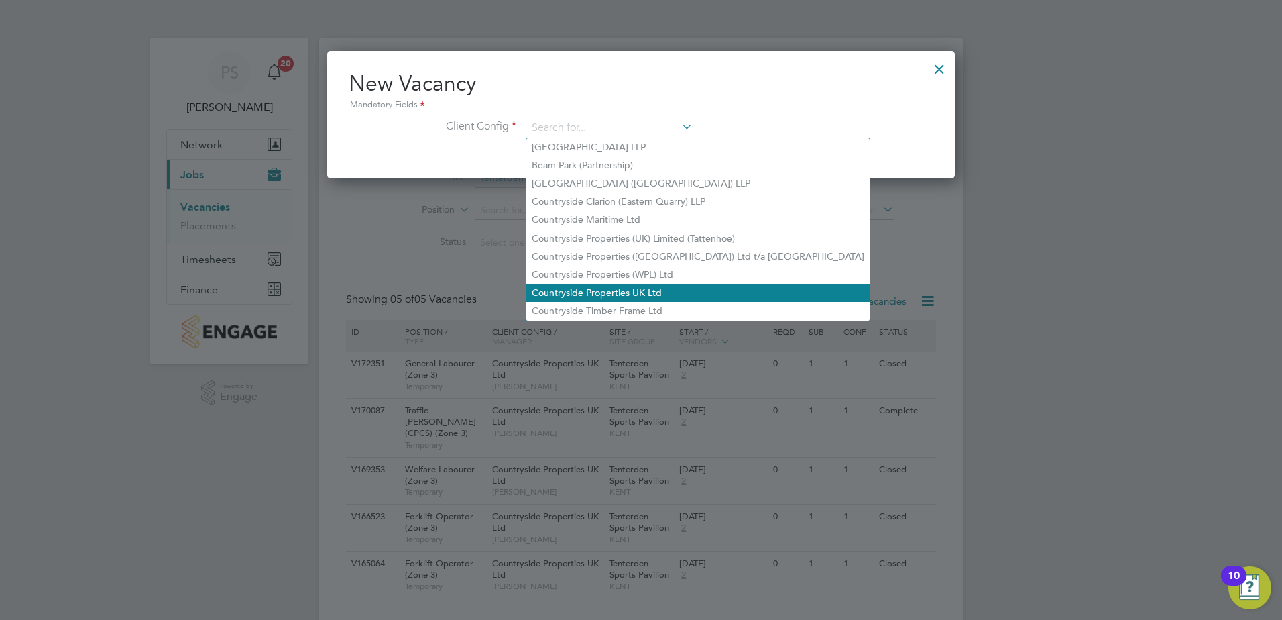
click at [589, 284] on li "Countryside Properties UK Ltd" at bounding box center [697, 293] width 343 height 18
type input "Countryside Properties UK Ltd"
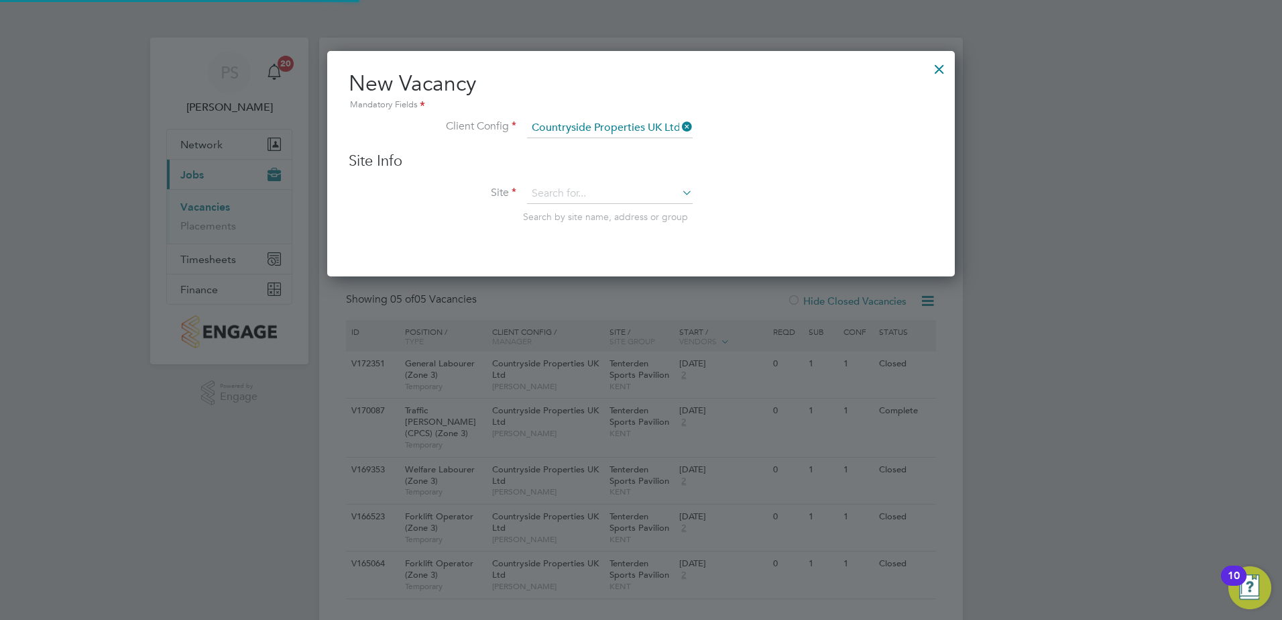
scroll to position [227, 628]
click at [569, 189] on input at bounding box center [610, 194] width 166 height 20
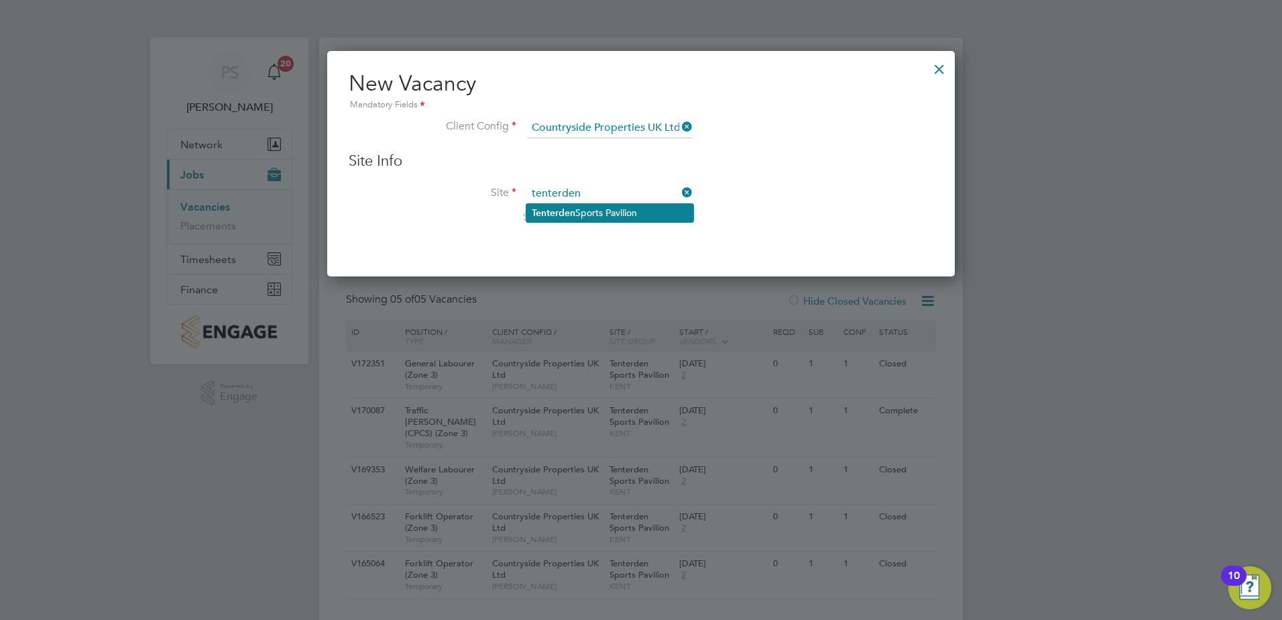
click at [635, 213] on li "Tenterden Sports Pavilion" at bounding box center [609, 213] width 167 height 18
type input "Tenterden Sports Pavilion"
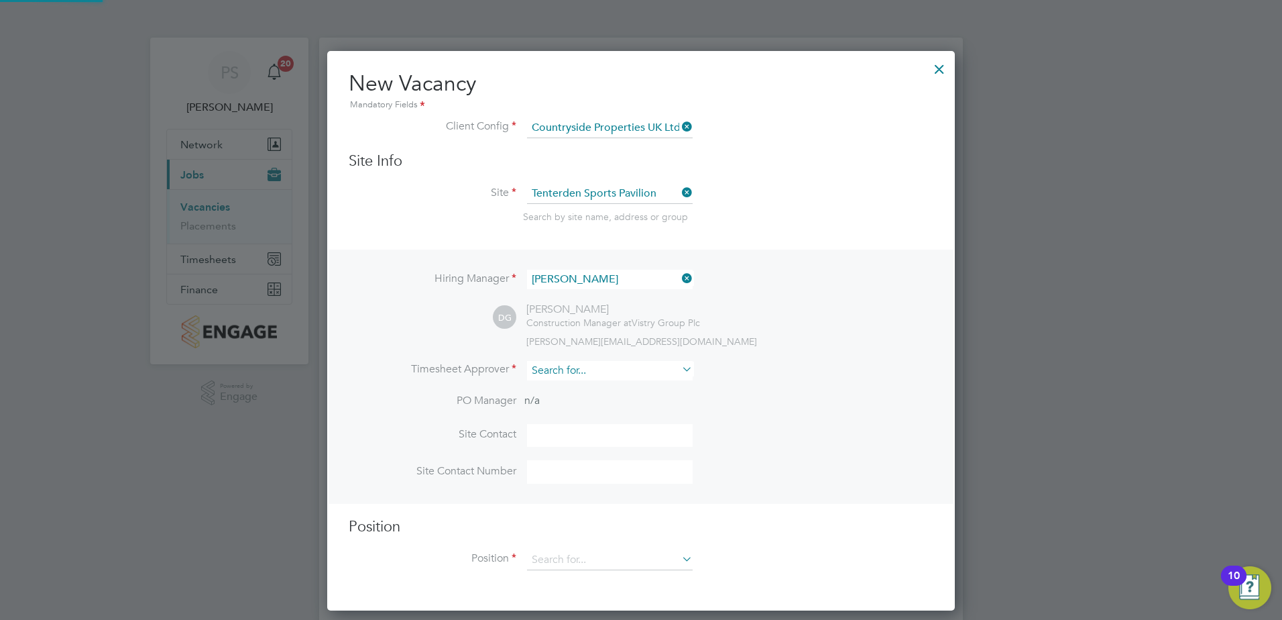
click at [554, 367] on input at bounding box center [610, 370] width 166 height 19
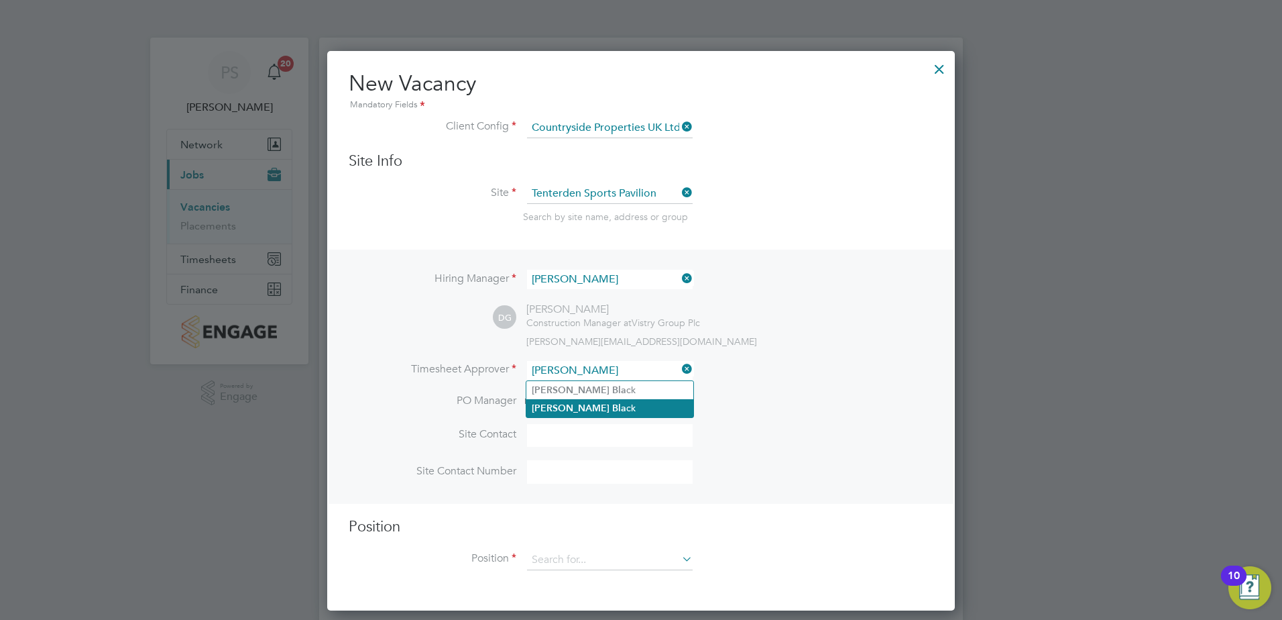
click at [598, 402] on li "[PERSON_NAME] ck" at bounding box center [609, 408] width 167 height 18
type input "[PERSON_NAME]"
drag, startPoint x: 611, startPoint y: 373, endPoint x: 444, endPoint y: 363, distance: 167.9
click at [444, 363] on li "Timesheet Approver" at bounding box center [641, 377] width 585 height 33
click at [609, 386] on li "[PERSON_NAME] ack" at bounding box center [609, 390] width 167 height 18
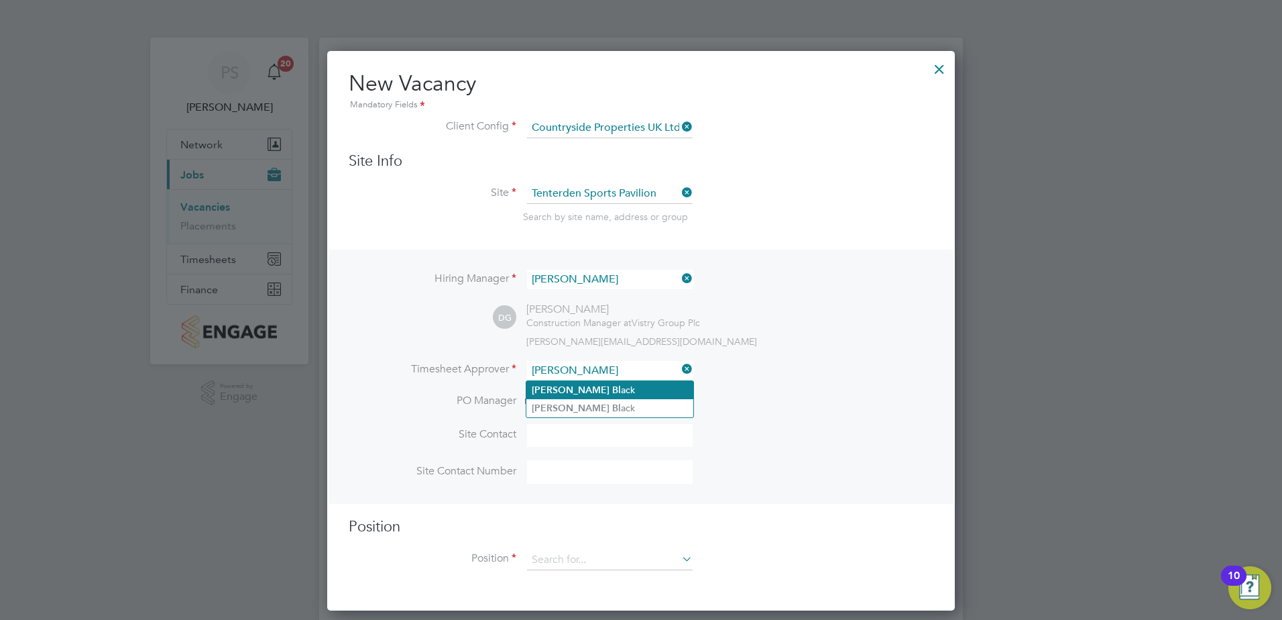
type input "[PERSON_NAME]"
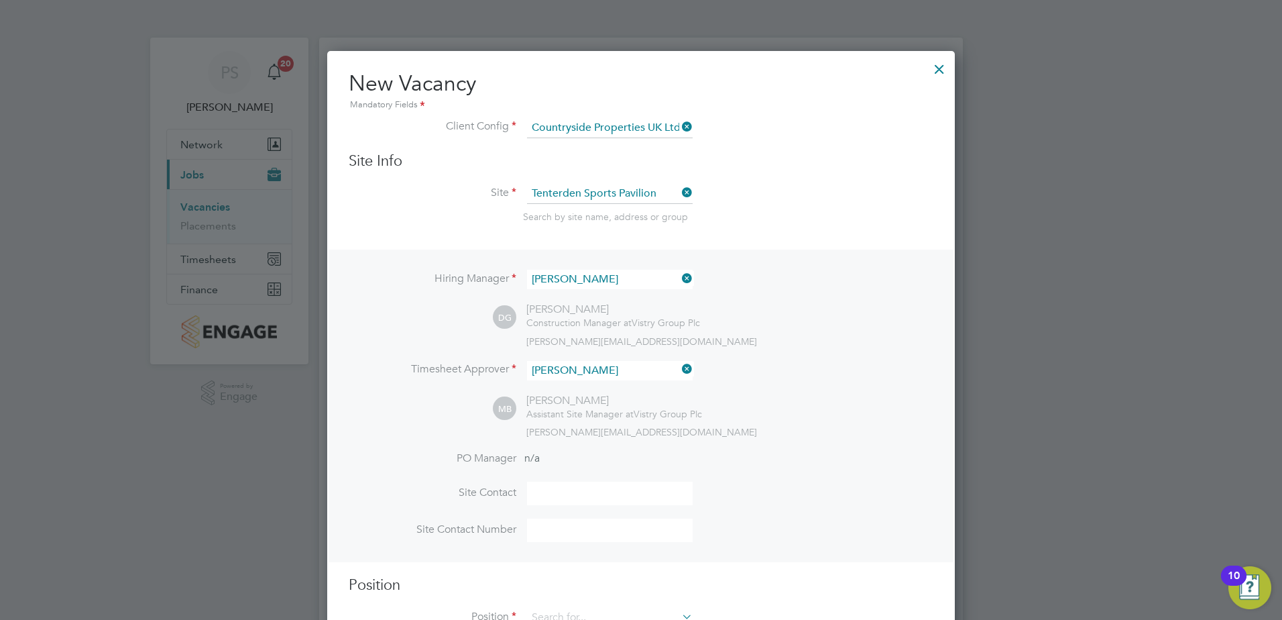
scroll to position [619, 628]
click at [593, 495] on input at bounding box center [610, 492] width 166 height 23
type input "[PERSON_NAME]"
click at [564, 538] on input at bounding box center [610, 529] width 166 height 23
drag, startPoint x: 592, startPoint y: 536, endPoint x: 776, endPoint y: 526, distance: 184.7
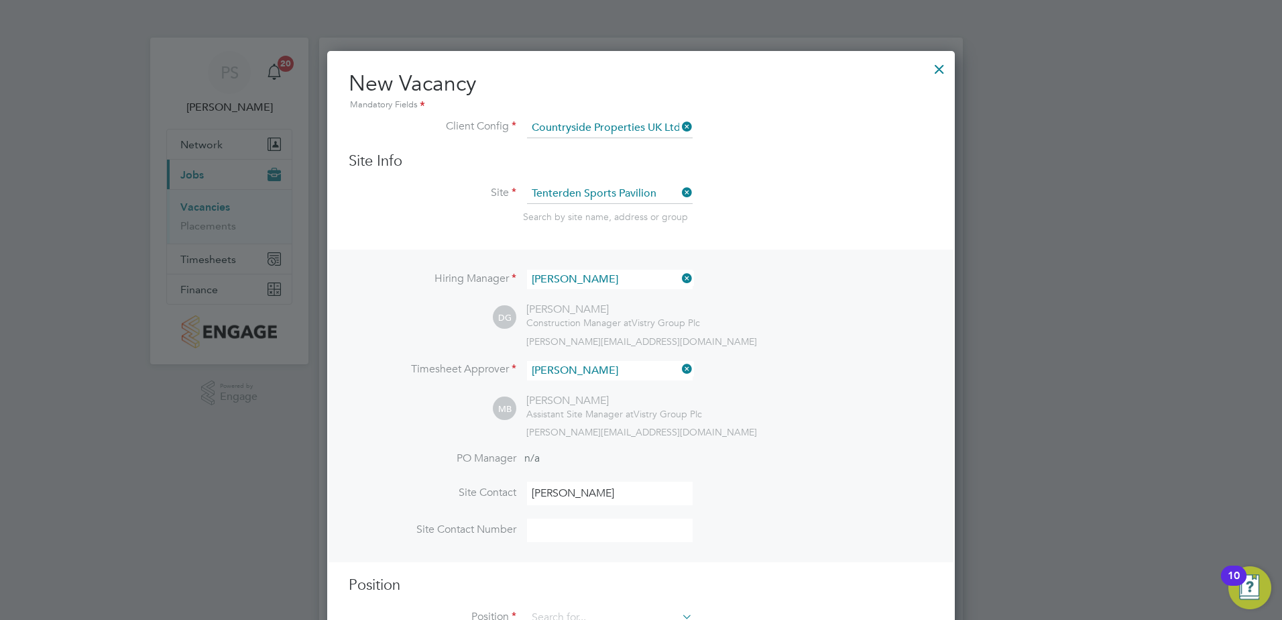
click at [592, 536] on input at bounding box center [610, 529] width 166 height 23
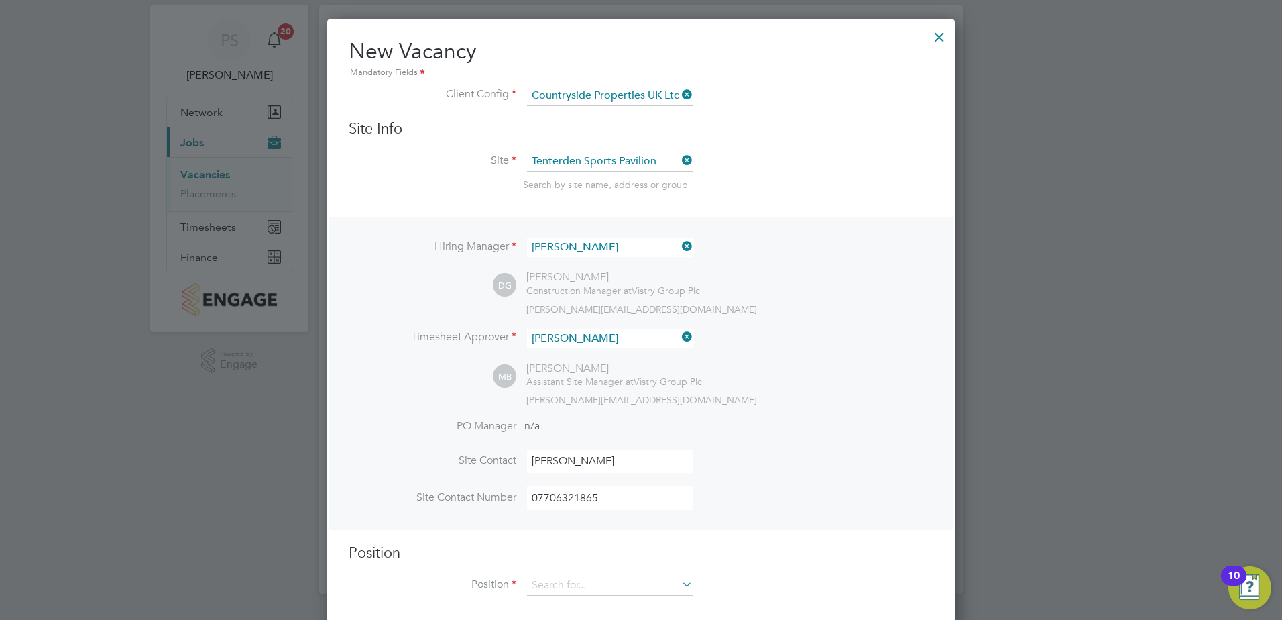
scroll to position [50, 0]
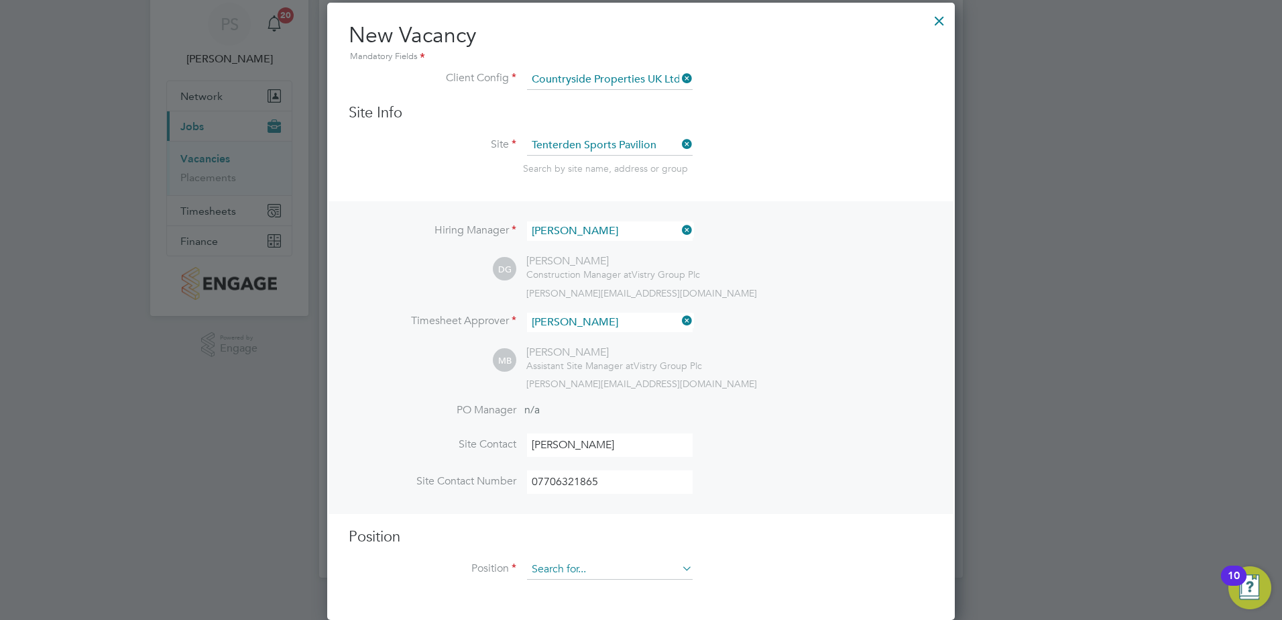
type input "07706321865"
click at [632, 573] on input at bounding box center [610, 569] width 166 height 20
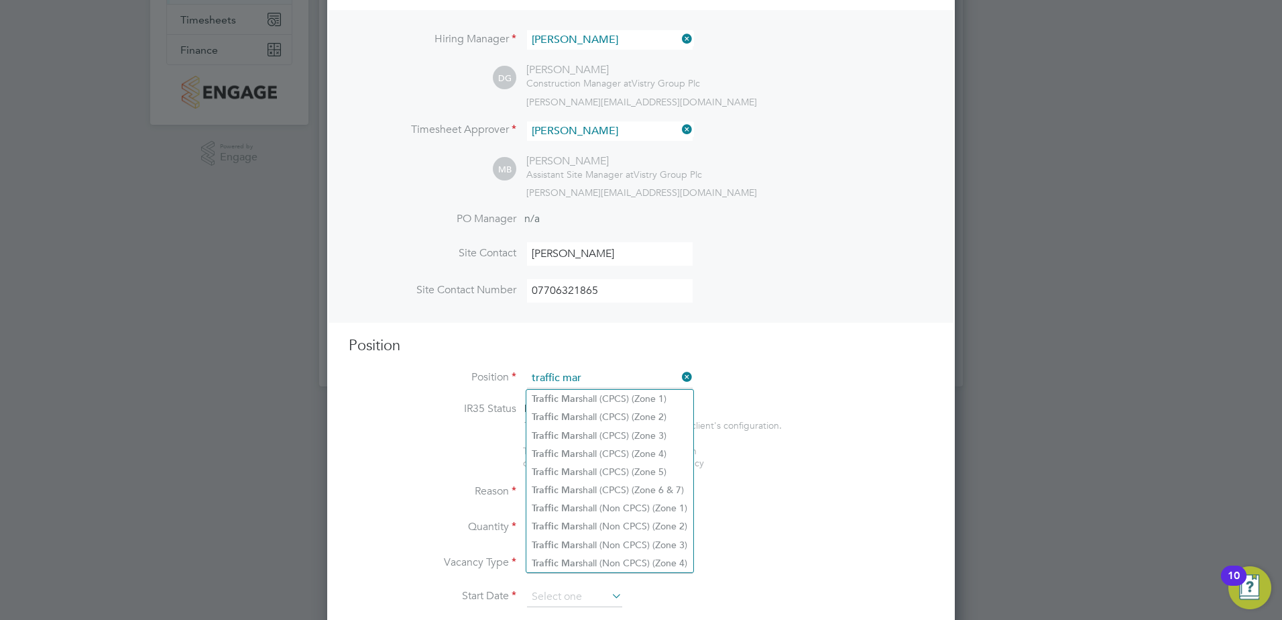
scroll to position [251, 0]
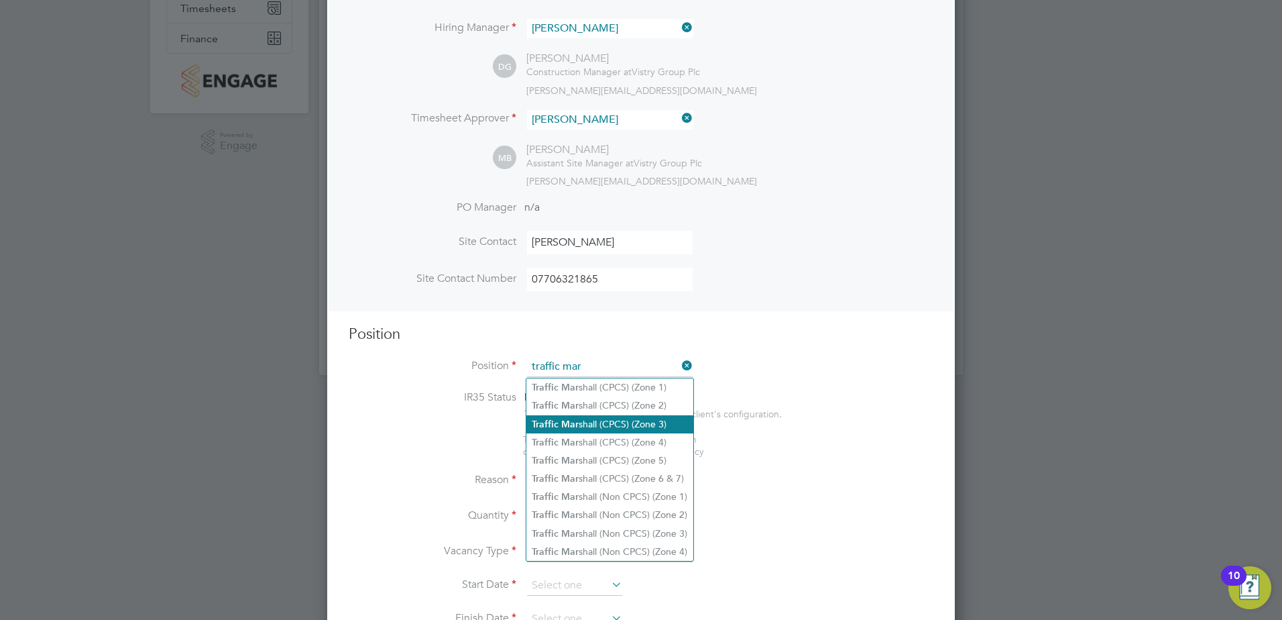
click at [656, 416] on li "Traffic Mar shall (CPCS) (Zone 3)" at bounding box center [609, 424] width 167 height 18
type input "Traffic [PERSON_NAME] (CPCS) (Zone 3)"
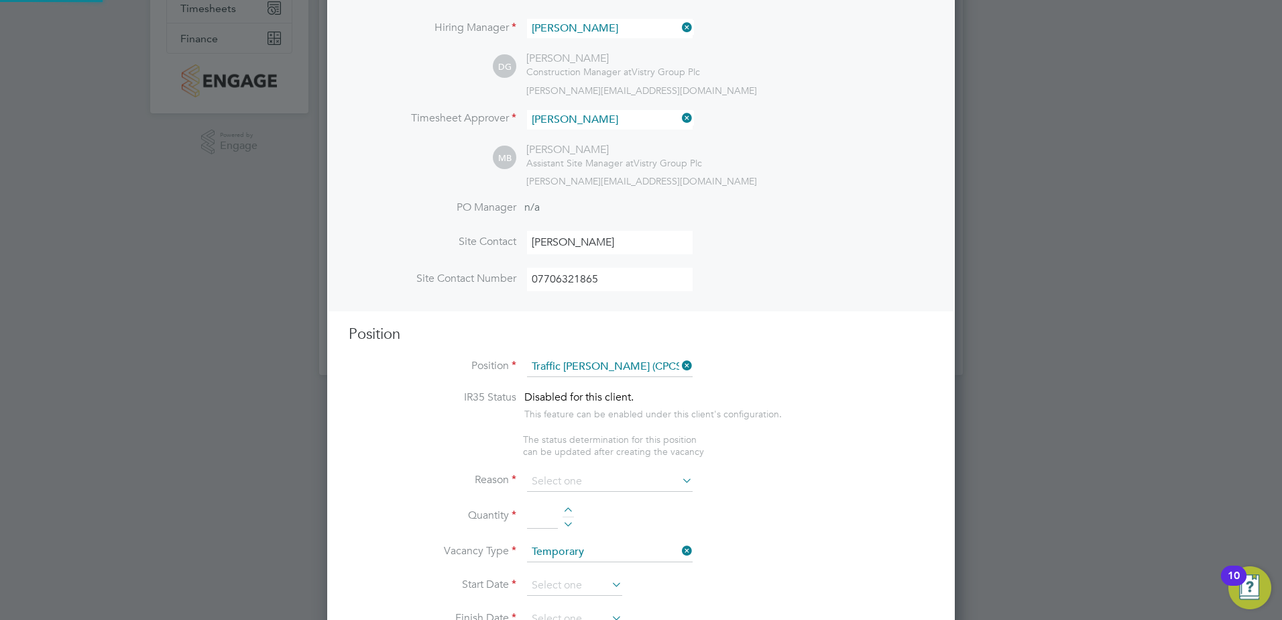
type textarea "- Working under the supervision and management of the Project Manager, Site Man…"
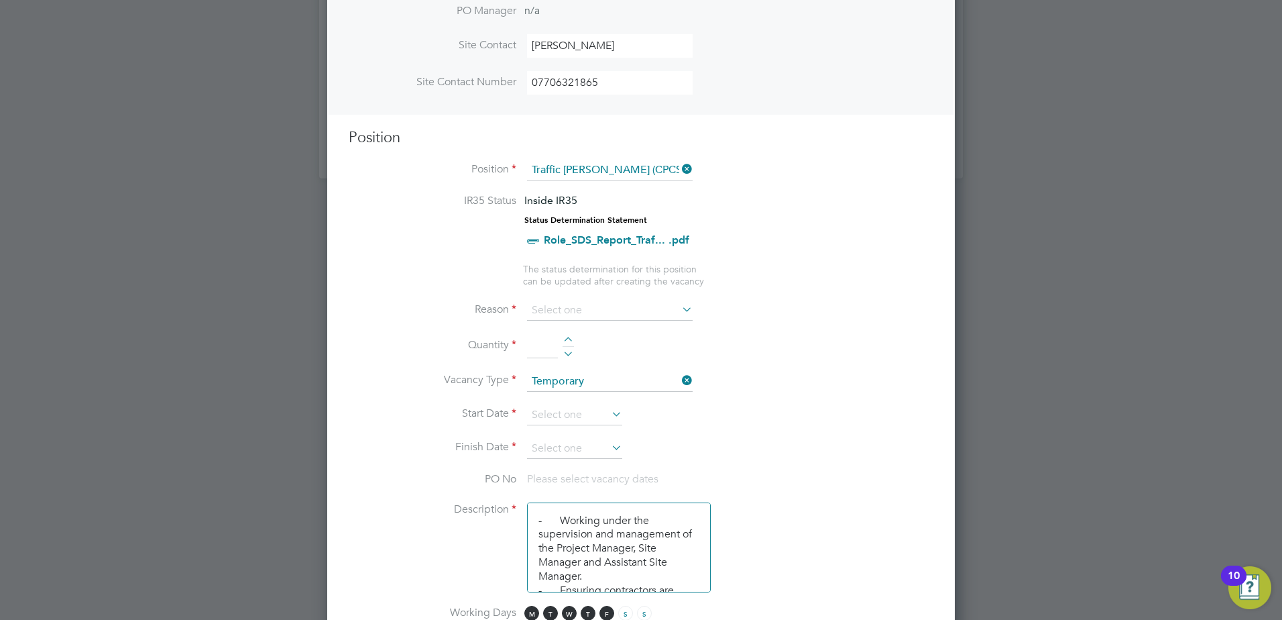
scroll to position [452, 0]
click at [650, 296] on ng-container "IR35 Status Inside IR35 Status Determination Statement Role_SDS_Report_Traf... …" at bounding box center [641, 615] width 585 height 852
click at [650, 298] on input at bounding box center [610, 306] width 166 height 20
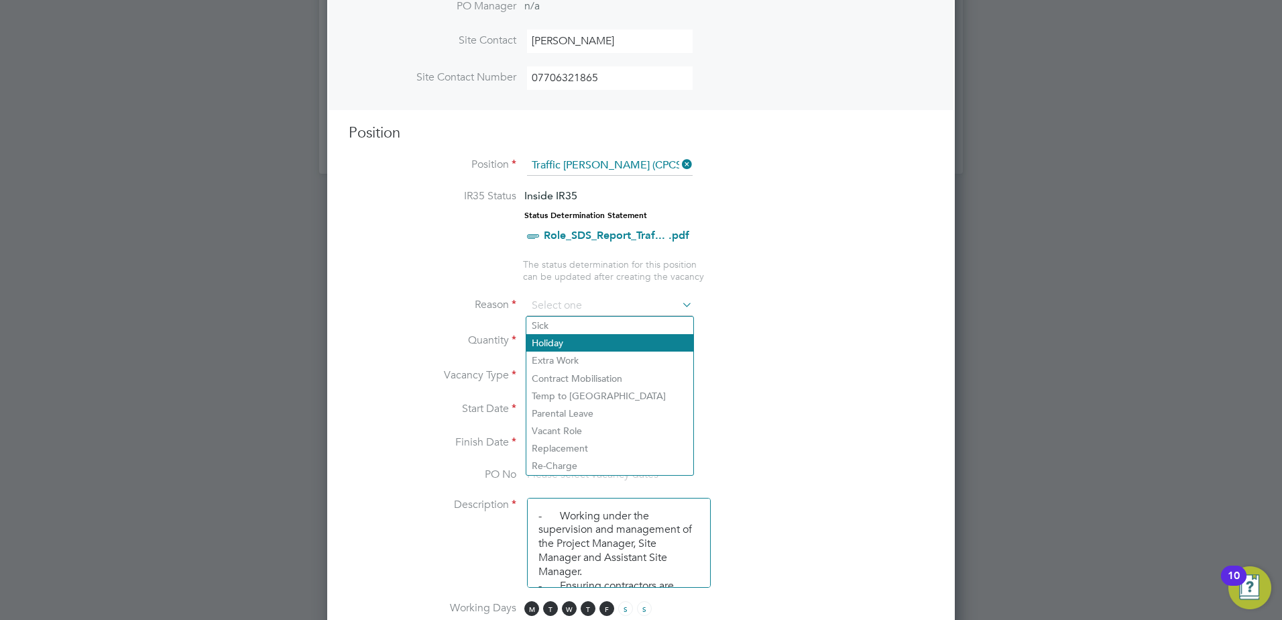
click at [614, 341] on li "Holiday" at bounding box center [609, 342] width 167 height 17
type input "Holiday"
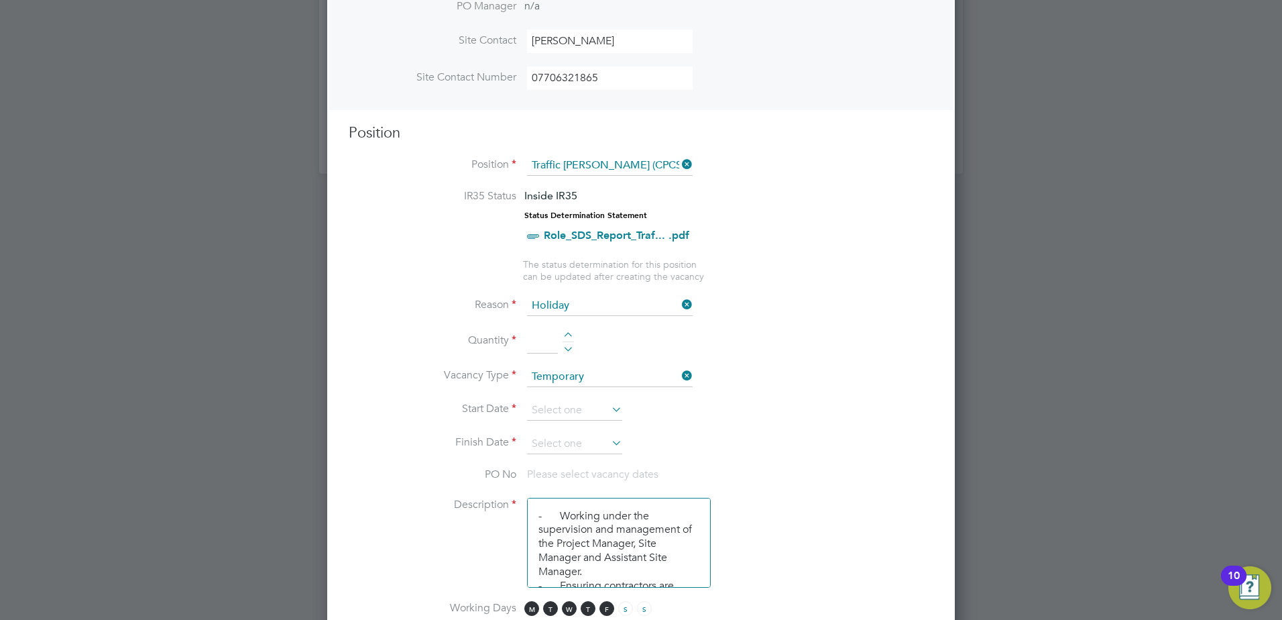
click at [559, 334] on li "Quantity" at bounding box center [641, 348] width 585 height 38
click at [568, 333] on div at bounding box center [568, 336] width 11 height 9
type input "1"
click at [554, 414] on input at bounding box center [574, 410] width 95 height 20
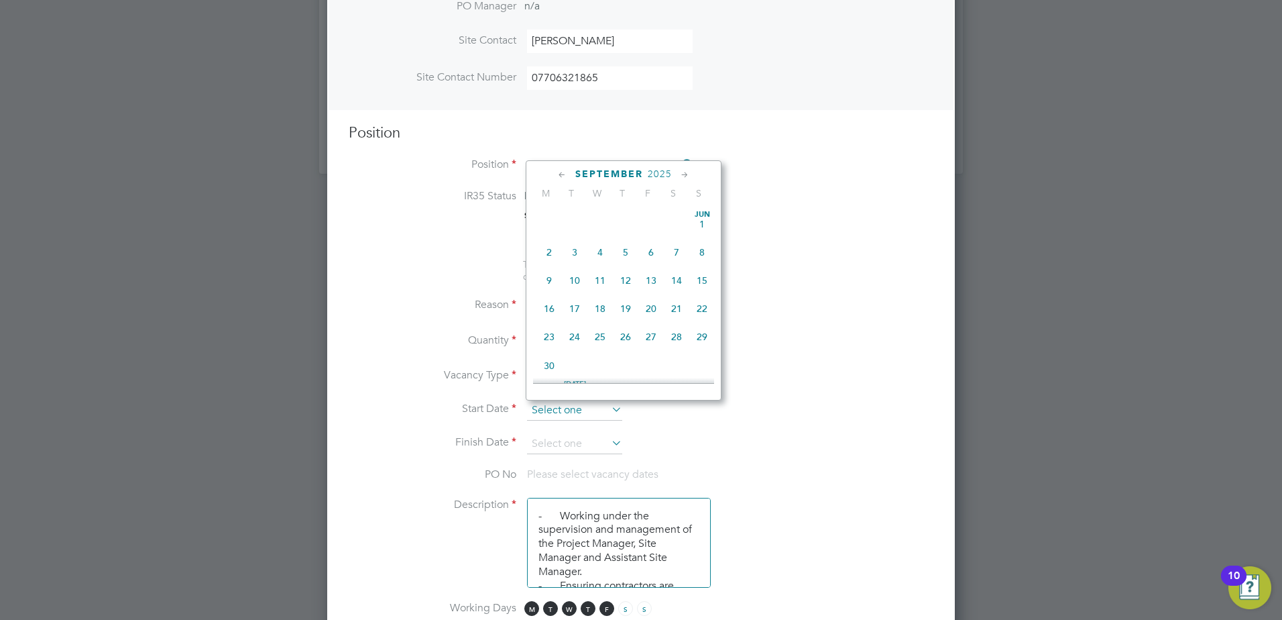
scroll to position [406, 0]
click at [622, 221] on span "21" at bounding box center [625, 212] width 25 height 25
type input "[DATE]"
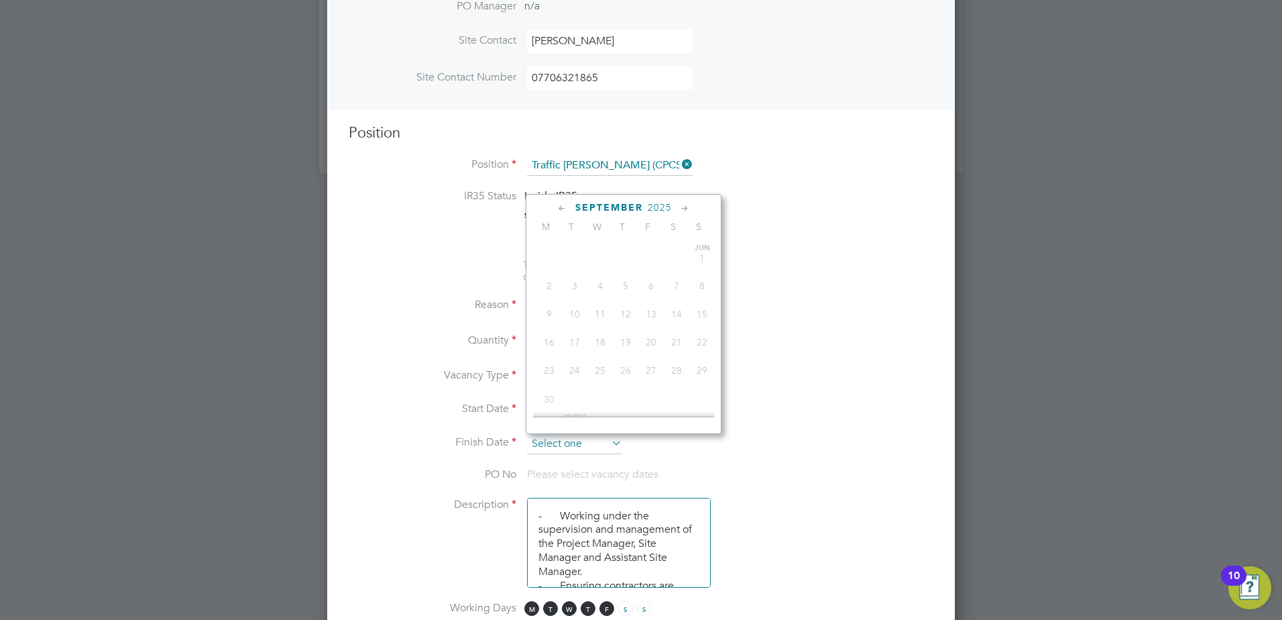
click at [585, 442] on input at bounding box center [574, 444] width 95 height 20
click at [657, 258] on span "22" at bounding box center [650, 246] width 25 height 25
type input "[DATE]"
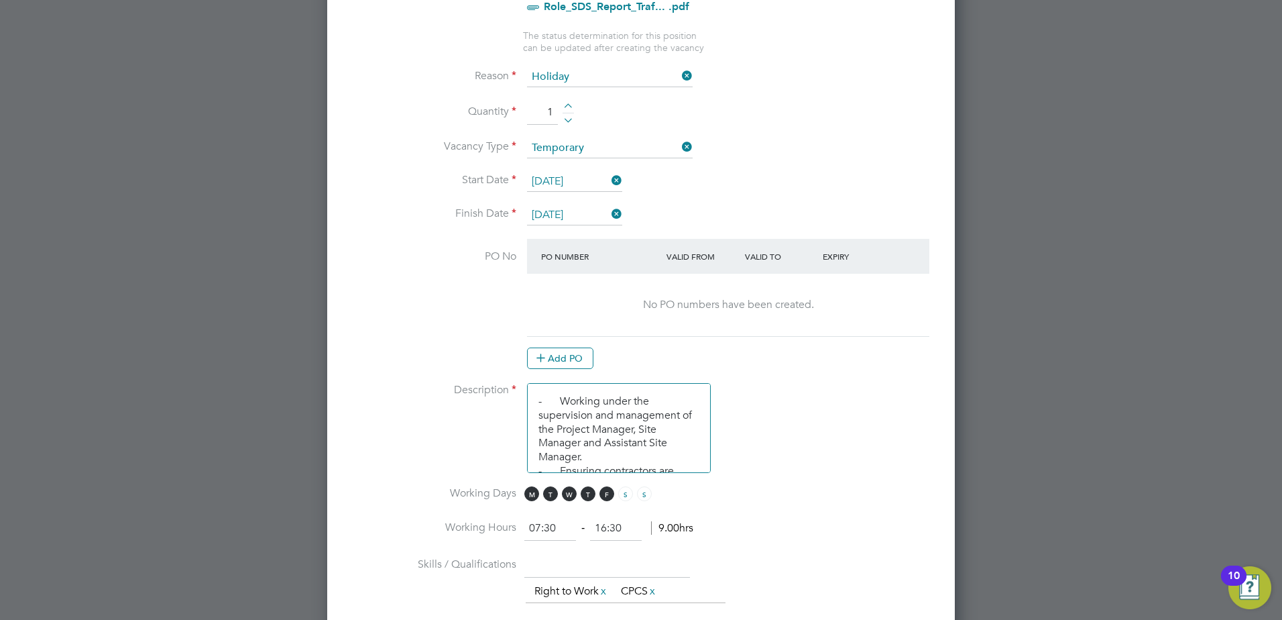
scroll to position [720, 0]
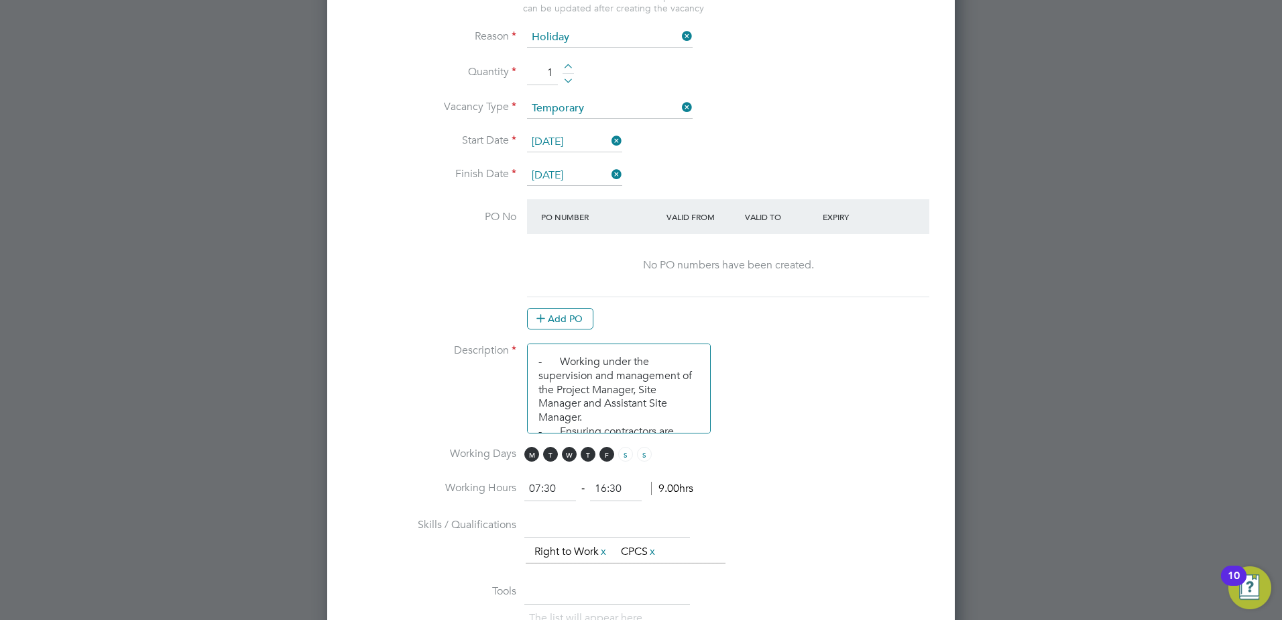
drag, startPoint x: 559, startPoint y: 298, endPoint x: 557, endPoint y: 306, distance: 8.9
click at [559, 298] on at-purchase-order-table "PO Number Valid From Valid To Expiry No PO numbers have been created. Add PO" at bounding box center [728, 264] width 402 height 130
click at [557, 316] on button "Add PO" at bounding box center [560, 318] width 66 height 21
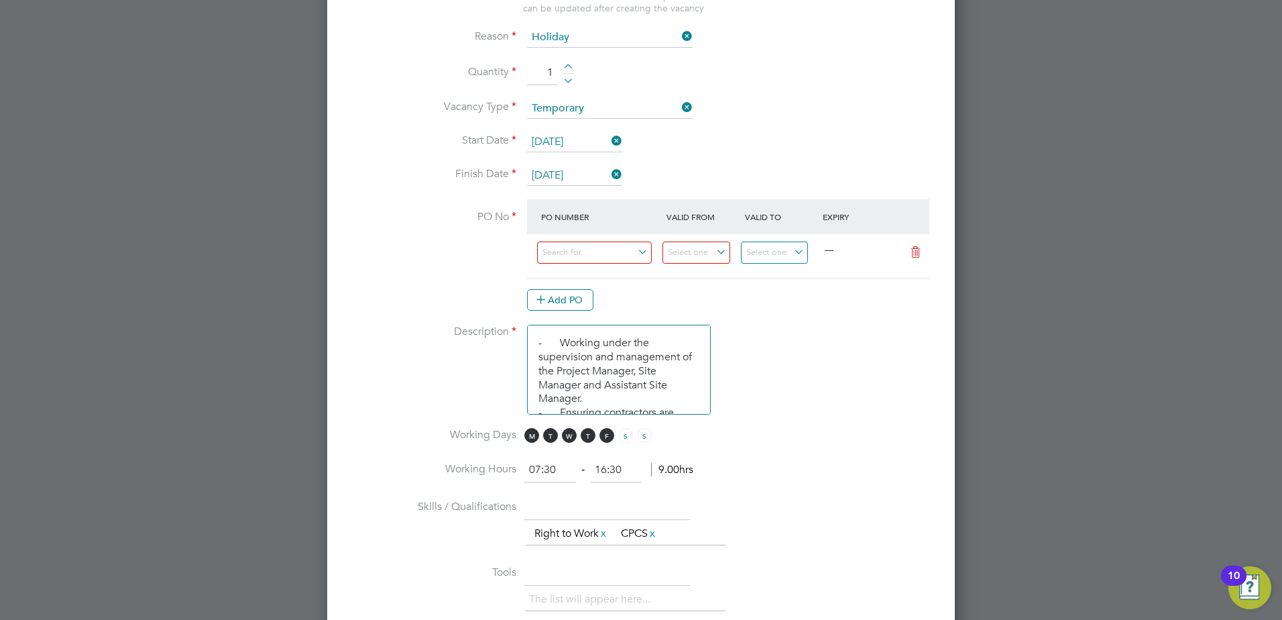
scroll to position [2030, 628]
click at [570, 259] on input at bounding box center [594, 252] width 115 height 22
type input "s-xtdap/"
click at [612, 276] on li "S-XTDAP/ 00016" at bounding box center [594, 273] width 116 height 18
type input "[DATE]"
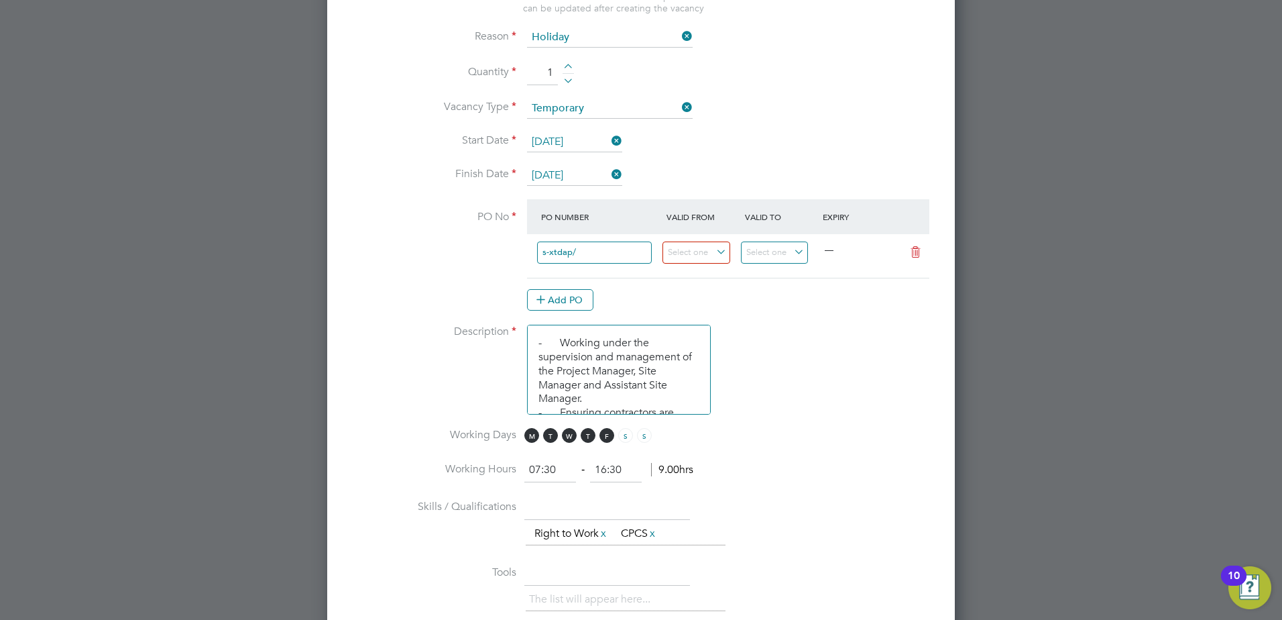
type input "[DATE]"
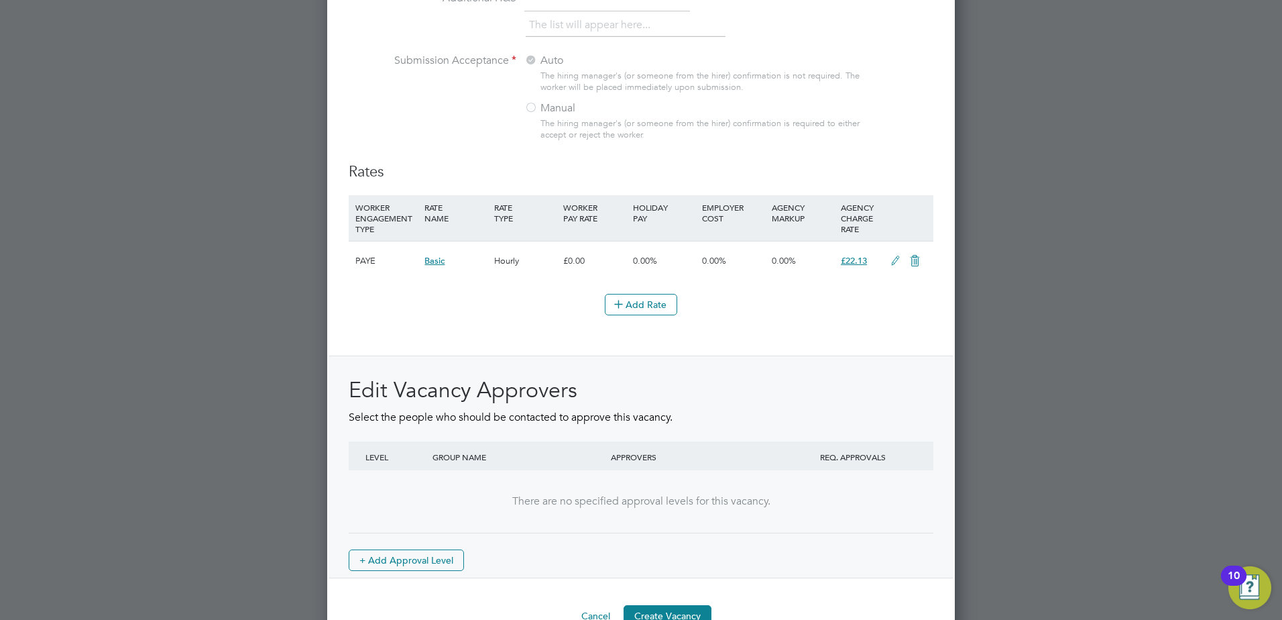
scroll to position [1461, 0]
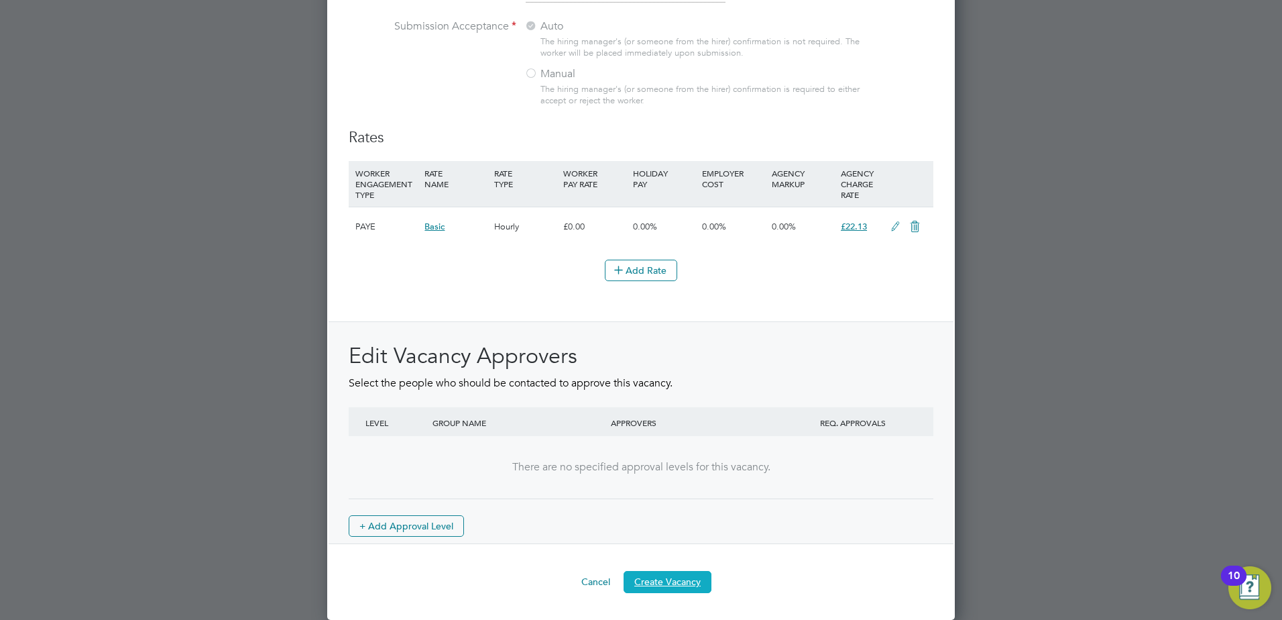
click at [662, 582] on button "Create Vacancy" at bounding box center [668, 581] width 88 height 21
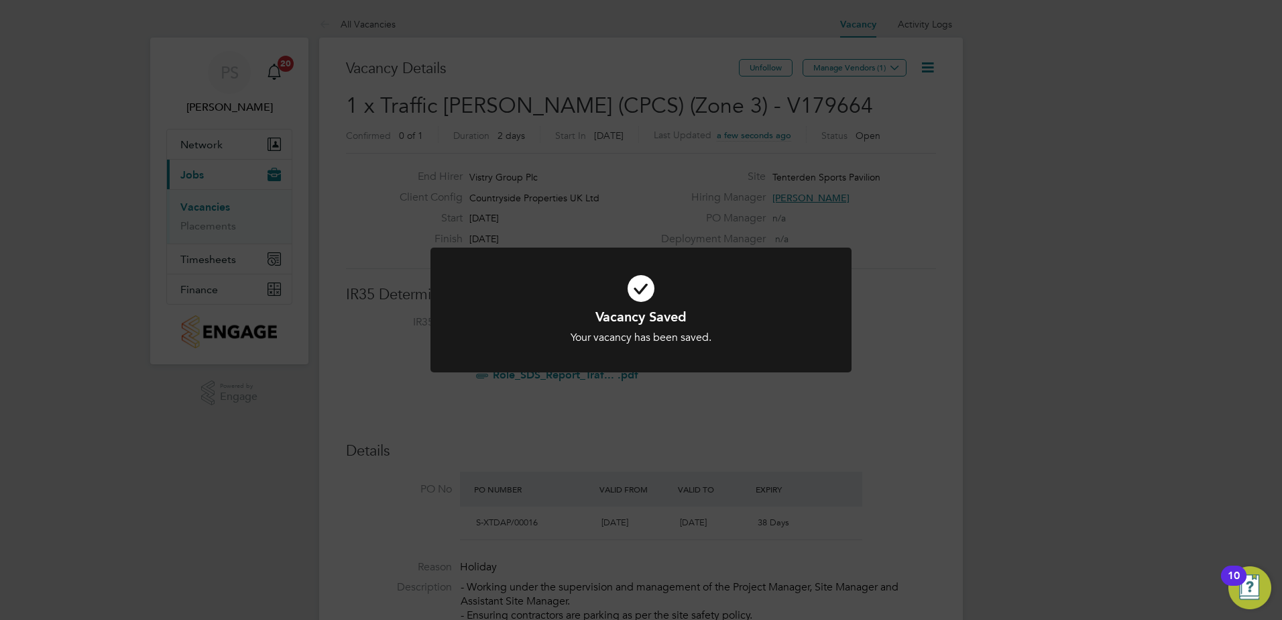
click at [880, 70] on div "Vacancy Saved Your vacancy has been saved. Cancel Okay" at bounding box center [641, 310] width 1282 height 620
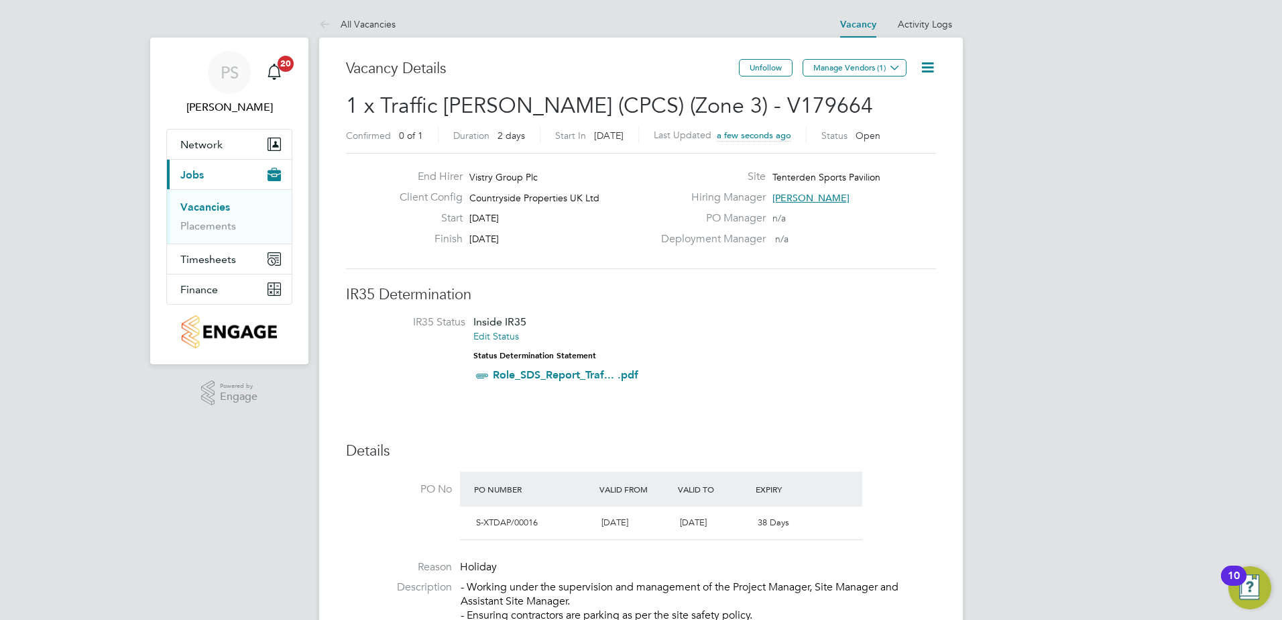
click at [880, 70] on button "Manage Vendors (1)" at bounding box center [855, 67] width 104 height 17
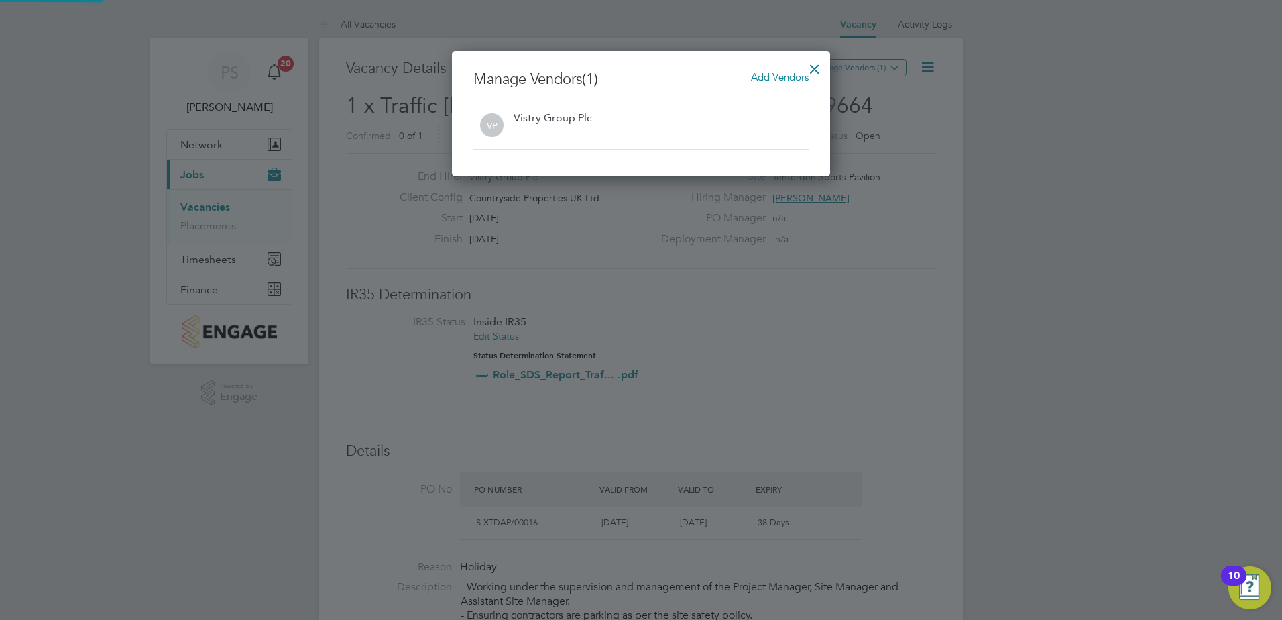
scroll to position [125, 379]
click at [755, 78] on span "Add Vendors" at bounding box center [780, 76] width 58 height 13
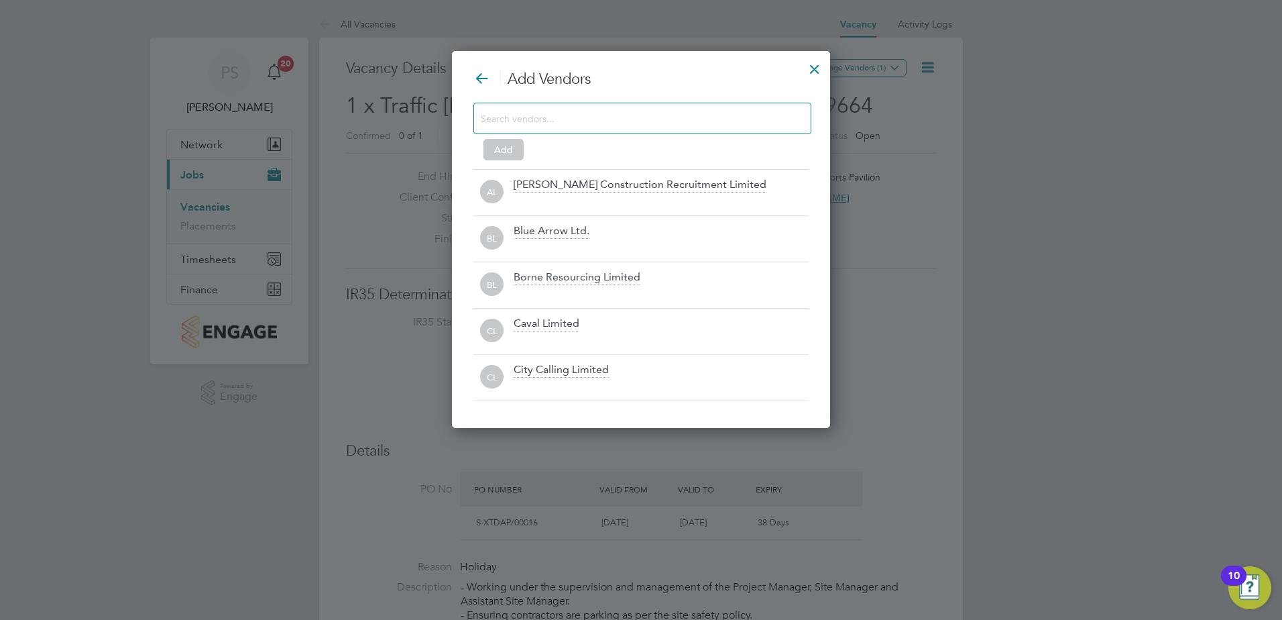
scroll to position [377, 379]
drag, startPoint x: 746, startPoint y: 101, endPoint x: 750, endPoint y: 110, distance: 9.6
click at [749, 107] on div "Add Vendors Add AL [PERSON_NAME] Construction Recruitment Limited BL Blue Arrow…" at bounding box center [640, 235] width 335 height 331
click at [755, 113] on input at bounding box center [632, 117] width 302 height 17
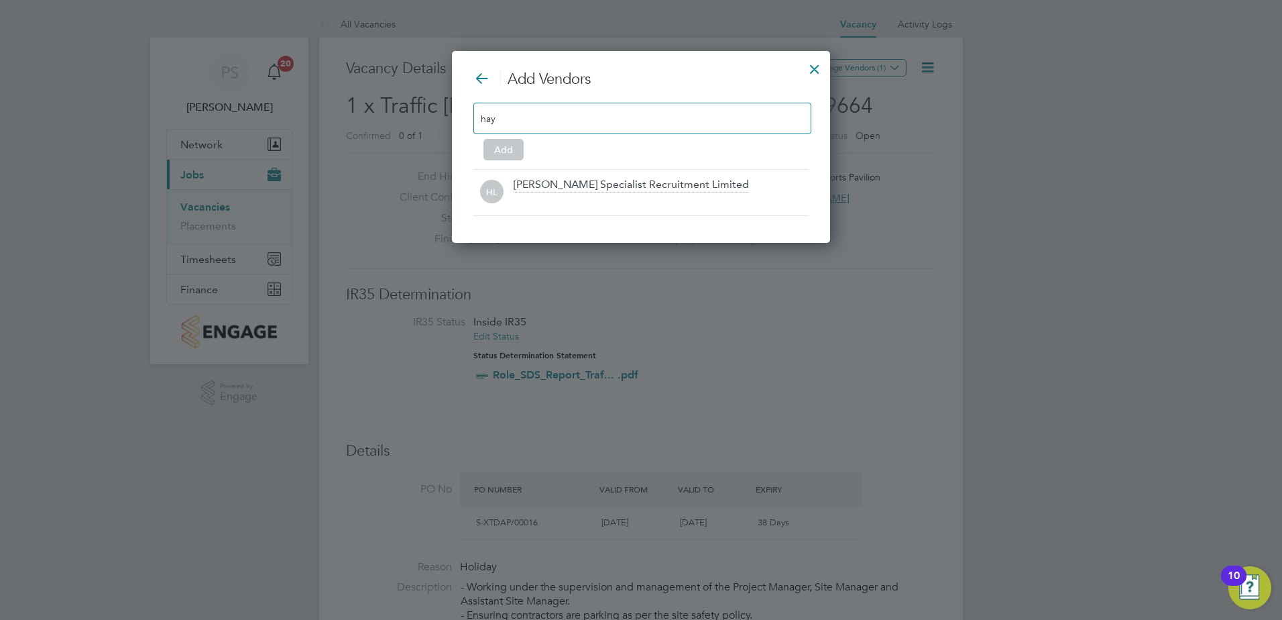
scroll to position [192, 379]
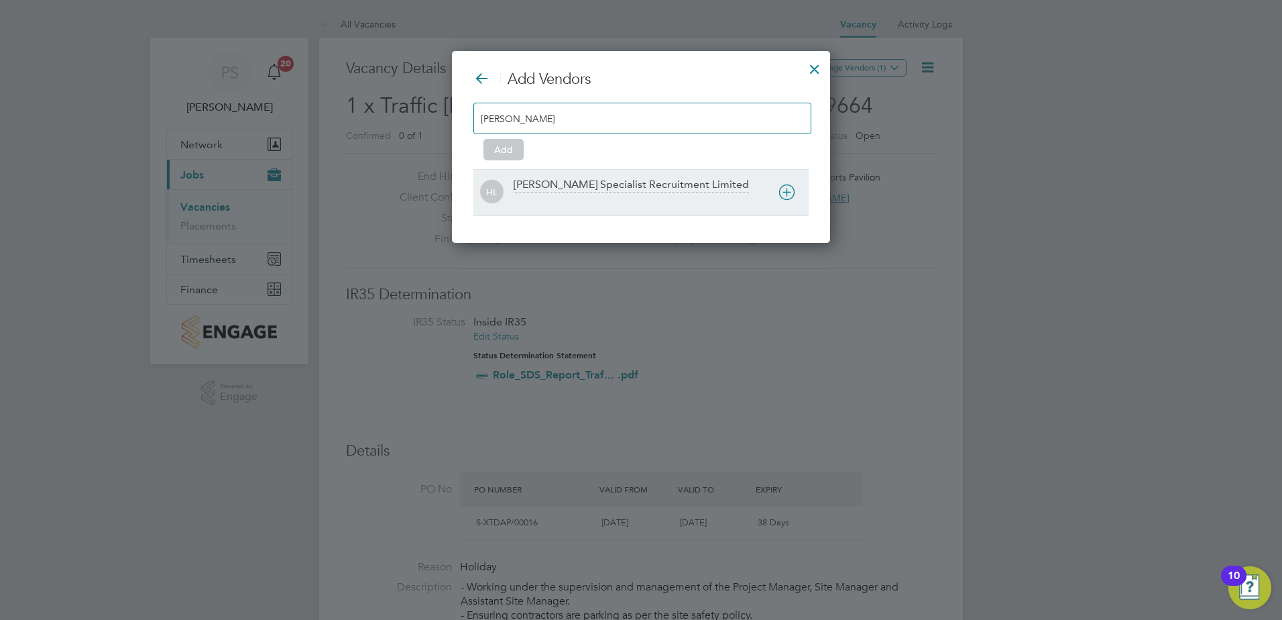
type input "[PERSON_NAME]"
click at [658, 185] on div "[PERSON_NAME] Specialist Recruitment Limited" at bounding box center [631, 185] width 235 height 15
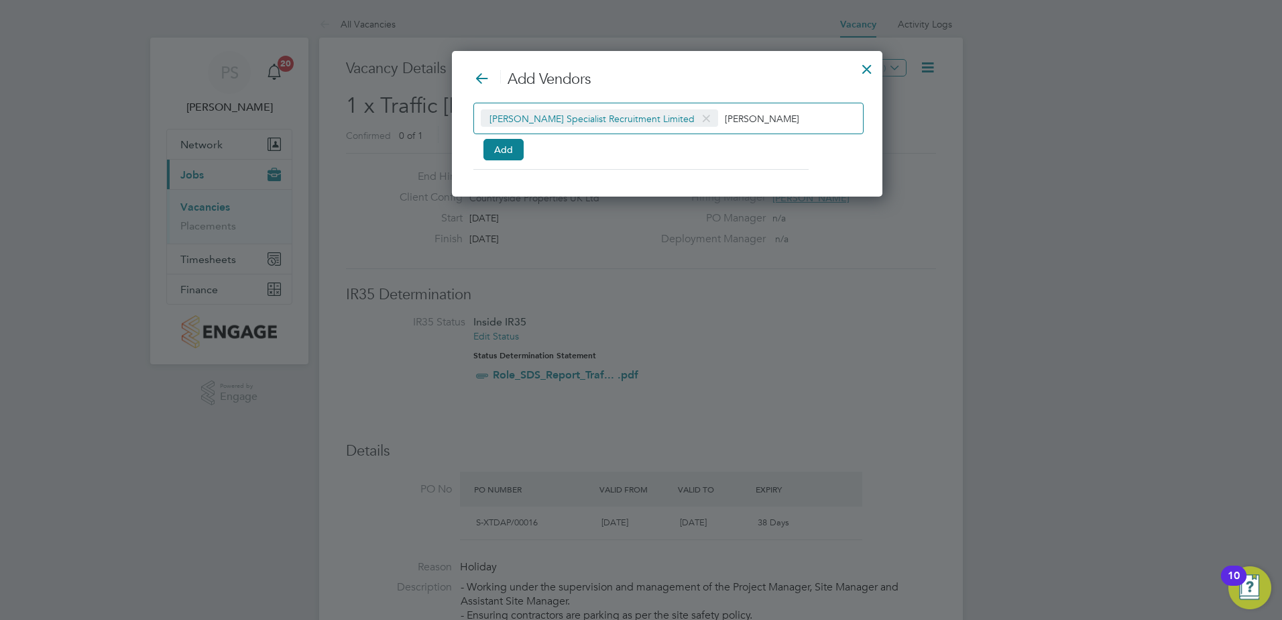
scroll to position [146, 379]
click at [496, 154] on button "Add" at bounding box center [503, 149] width 40 height 21
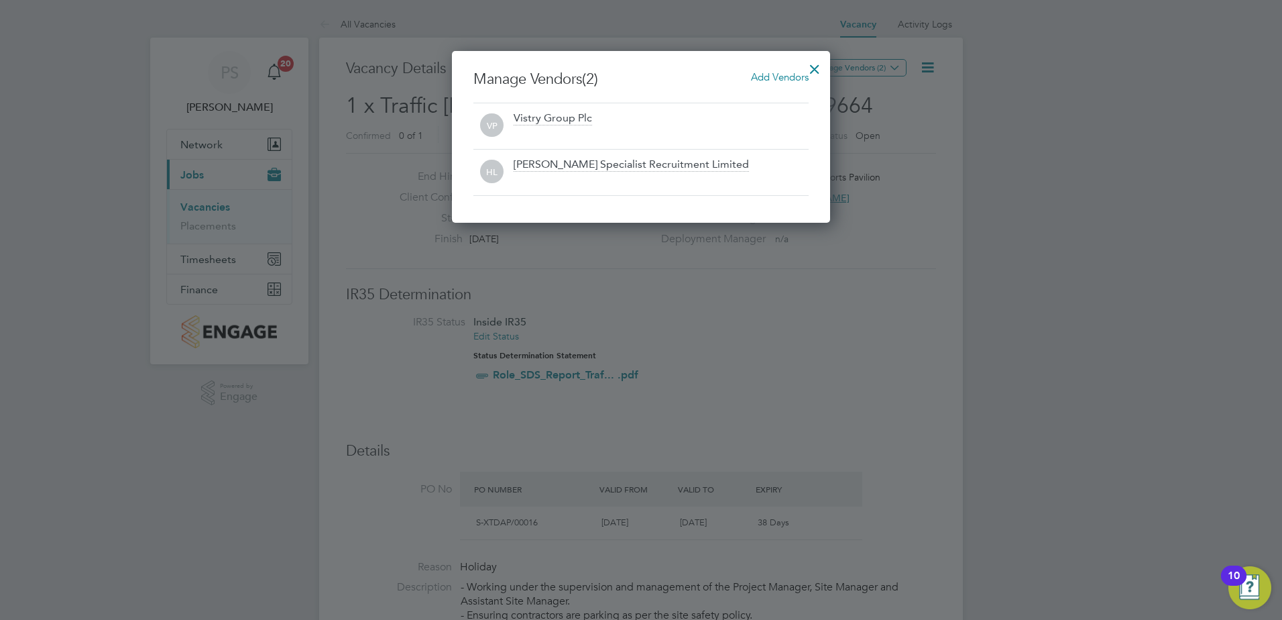
click at [816, 68] on div at bounding box center [815, 66] width 24 height 24
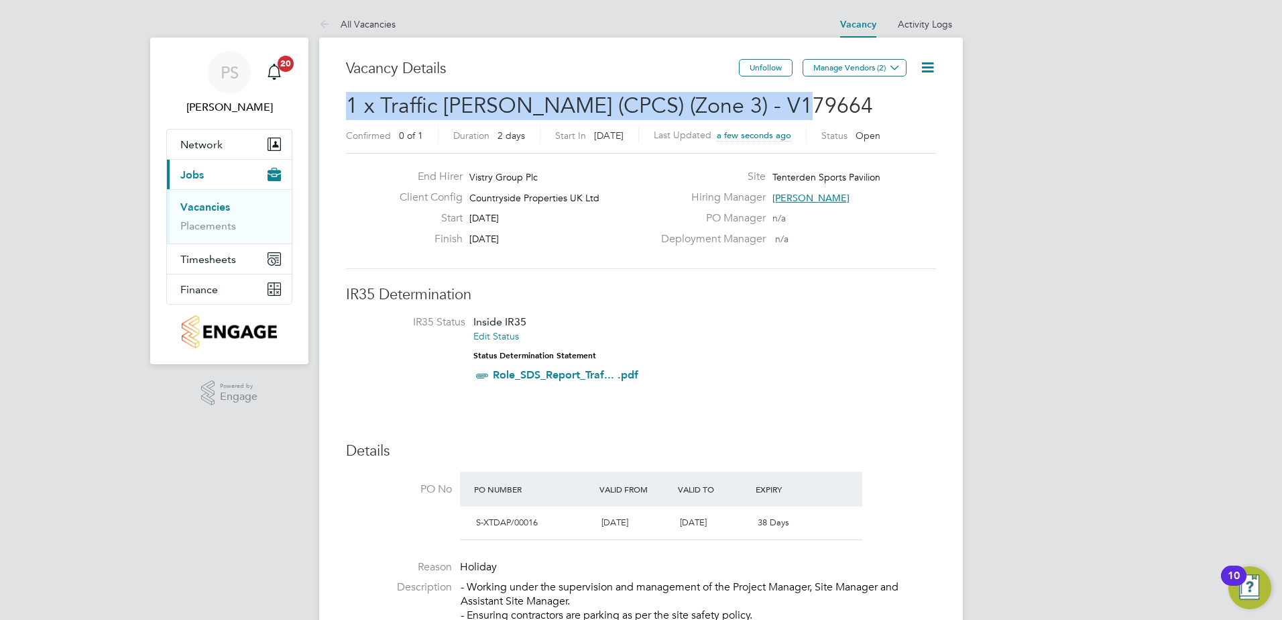
drag, startPoint x: 341, startPoint y: 95, endPoint x: 825, endPoint y: 95, distance: 484.8
copy span "1 x Traffic [PERSON_NAME] (CPCS) (Zone 3) - V179664"
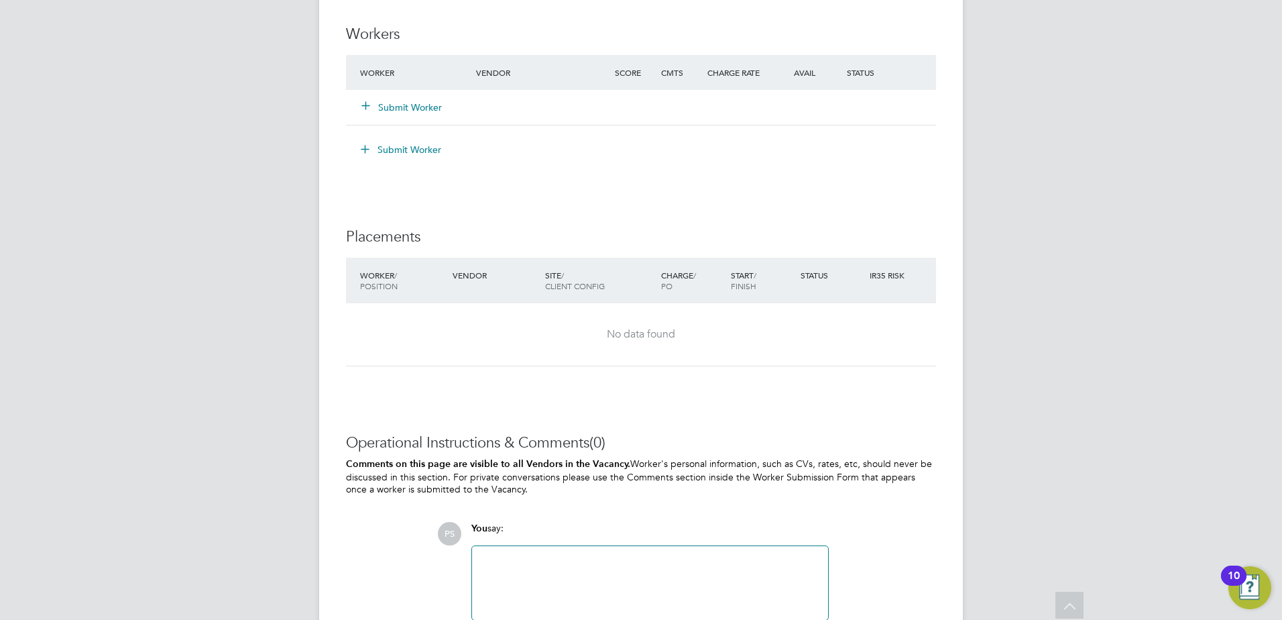
scroll to position [1181, 0]
